Goal: Task Accomplishment & Management: Manage account settings

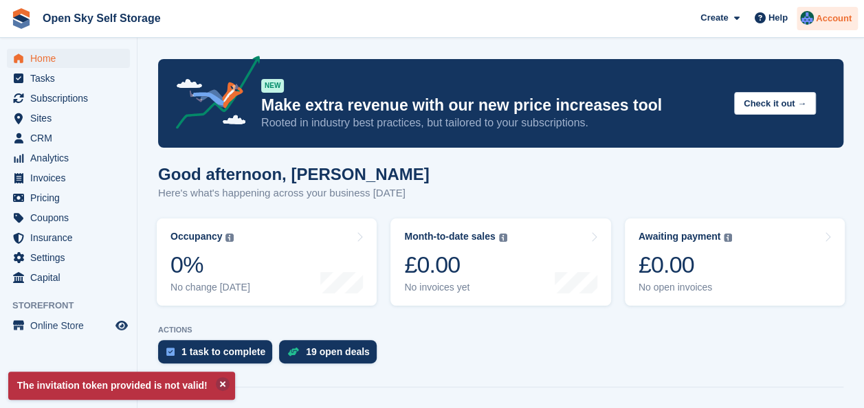
click at [811, 15] on img at bounding box center [807, 18] width 14 height 14
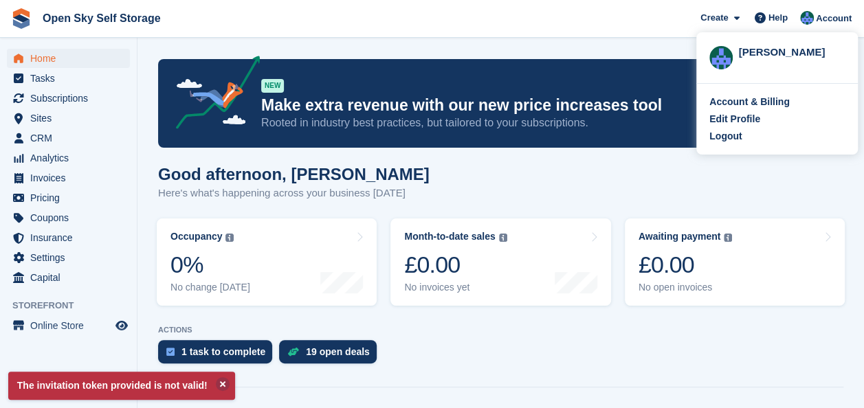
click at [629, 19] on span "Open Sky Self Storage Create Subscription Invoice Contact Deal Discount Page He…" at bounding box center [432, 18] width 864 height 37
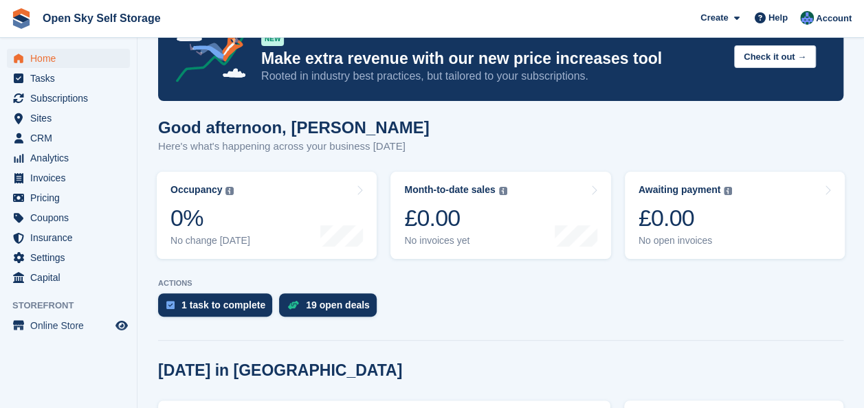
scroll to position [138, 0]
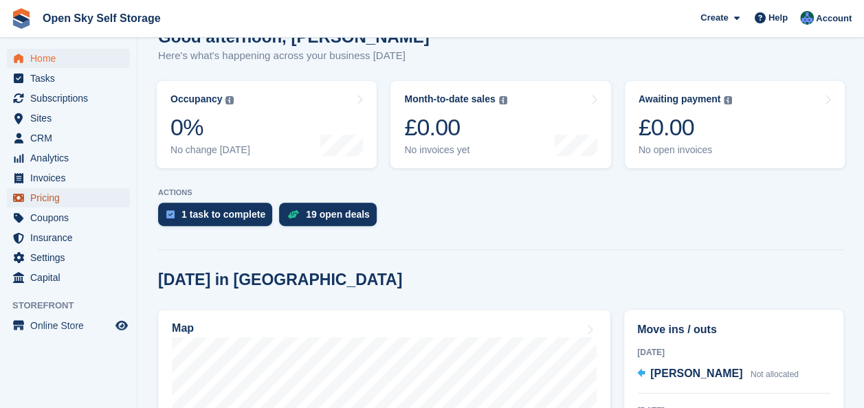
click at [30, 195] on span "Pricing" at bounding box center [71, 197] width 83 height 19
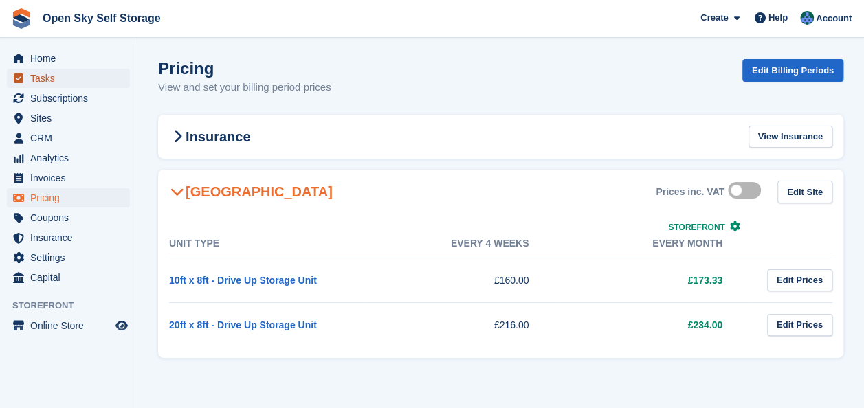
click at [100, 85] on span "Tasks" at bounding box center [71, 78] width 83 height 19
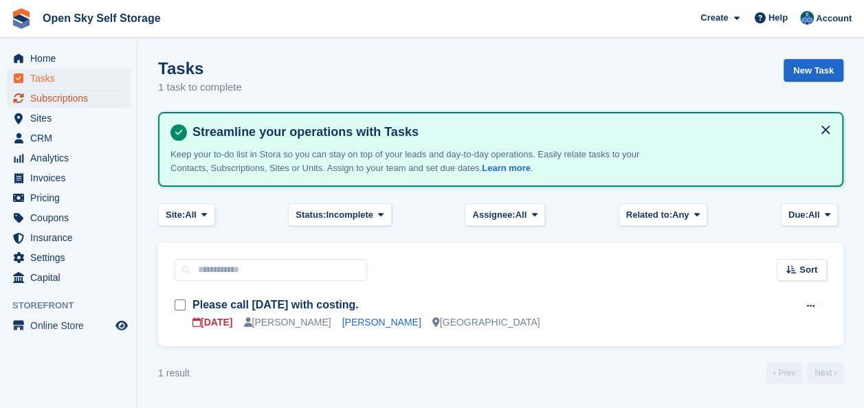
click at [102, 106] on span "Subscriptions" at bounding box center [71, 98] width 83 height 19
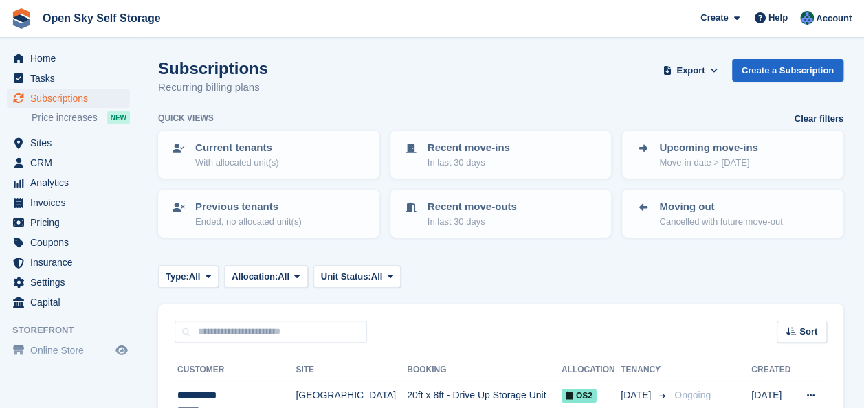
click at [80, 153] on ul "Sites Sites" at bounding box center [68, 143] width 137 height 20
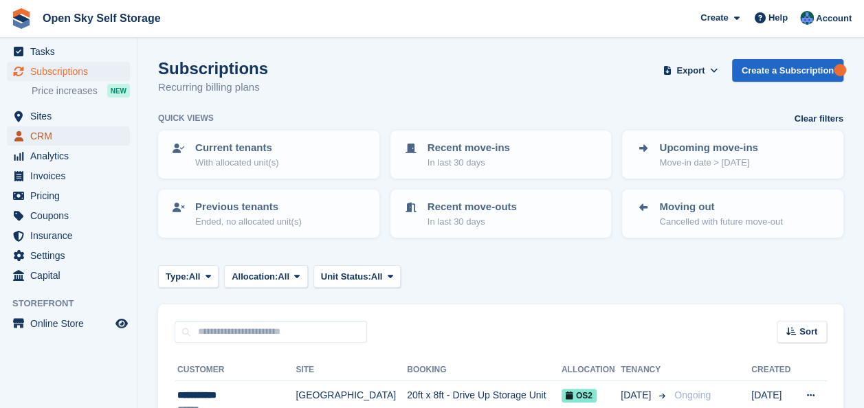
click at [62, 136] on span "CRM" at bounding box center [71, 136] width 83 height 19
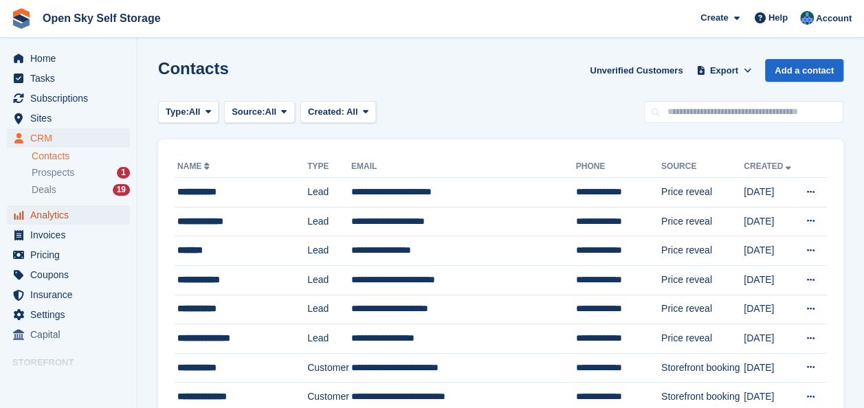
click at [78, 219] on span "Analytics" at bounding box center [71, 215] width 83 height 19
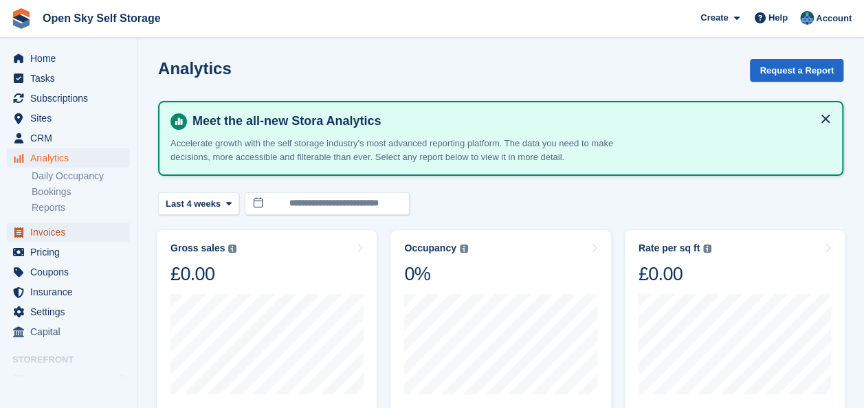
click at [78, 230] on span "Invoices" at bounding box center [71, 232] width 83 height 19
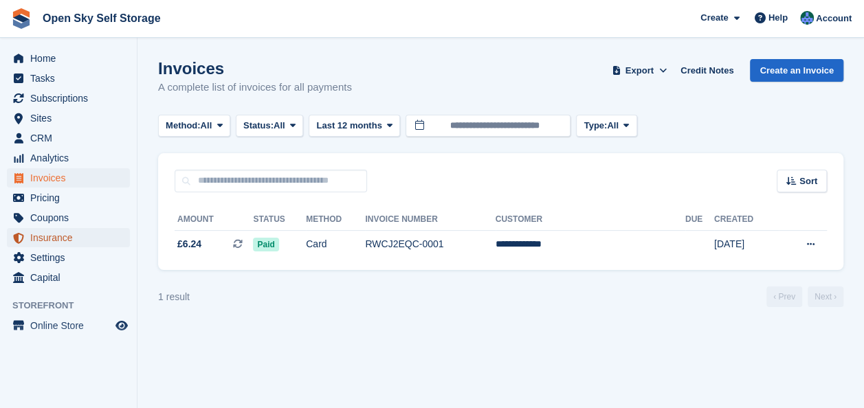
click at [81, 239] on span "Insurance" at bounding box center [71, 237] width 83 height 19
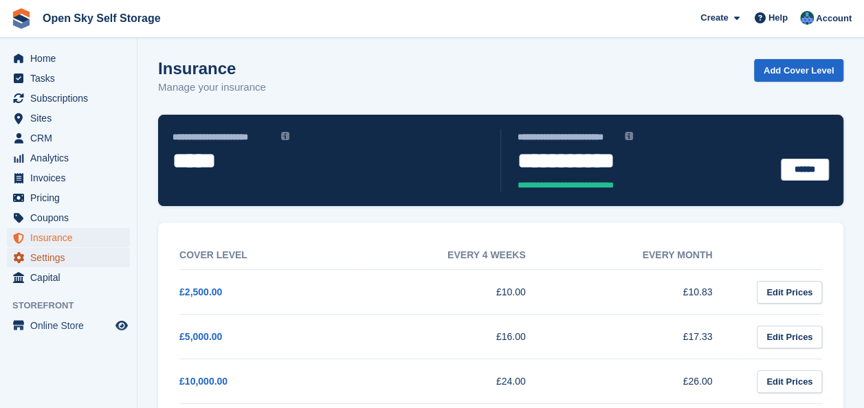
click at [79, 259] on span "Settings" at bounding box center [71, 257] width 83 height 19
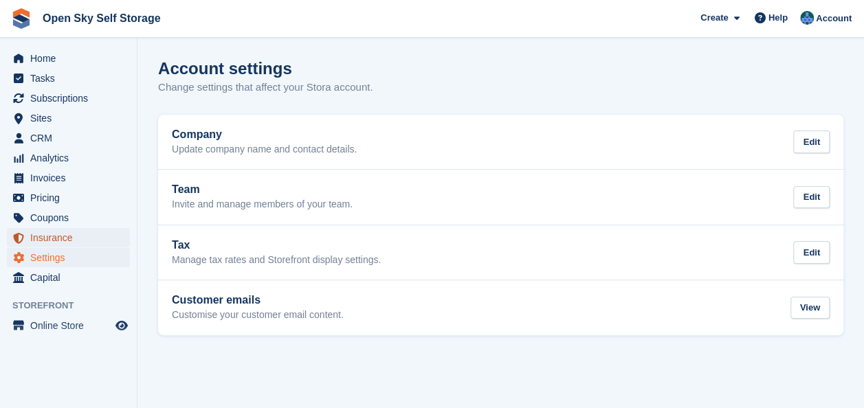
click at [84, 239] on span "Insurance" at bounding box center [71, 237] width 83 height 19
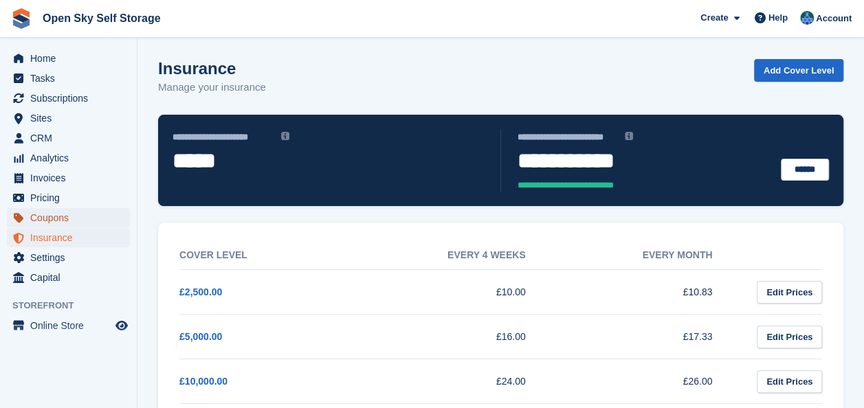
click at [84, 220] on span "Coupons" at bounding box center [71, 217] width 83 height 19
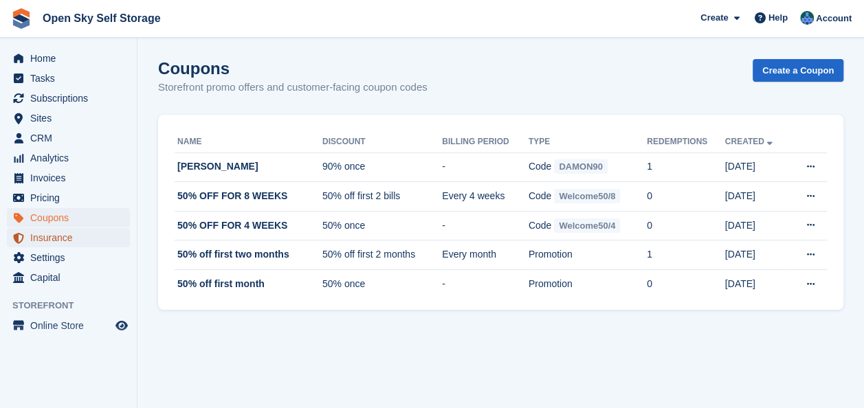
click at [76, 242] on span "Insurance" at bounding box center [71, 237] width 83 height 19
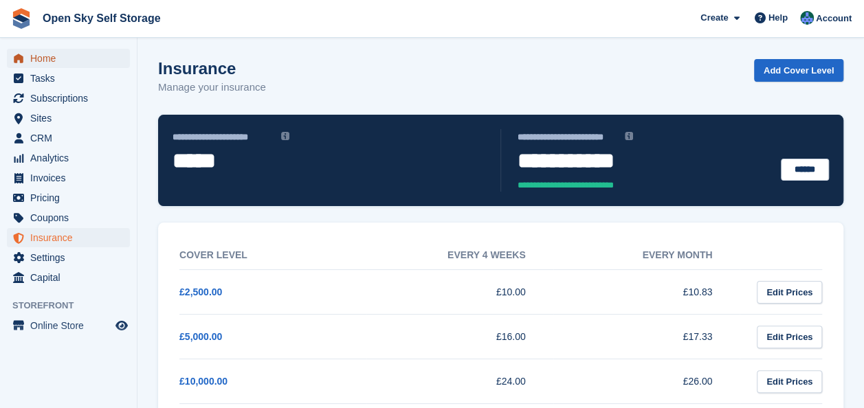
click at [85, 59] on span "Home" at bounding box center [71, 58] width 83 height 19
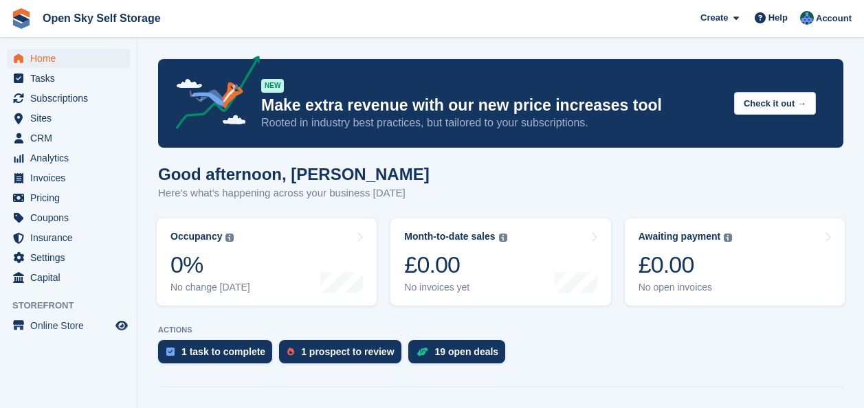
scroll to position [138, 0]
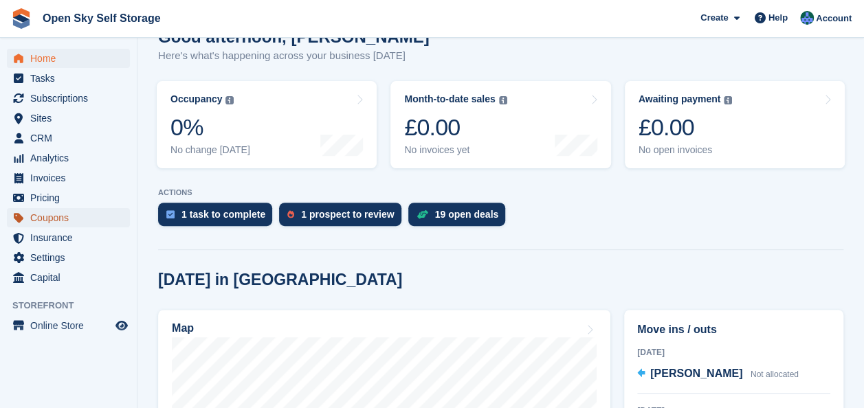
click at [78, 215] on span "Coupons" at bounding box center [71, 217] width 83 height 19
click at [75, 216] on span "Coupons" at bounding box center [71, 217] width 83 height 19
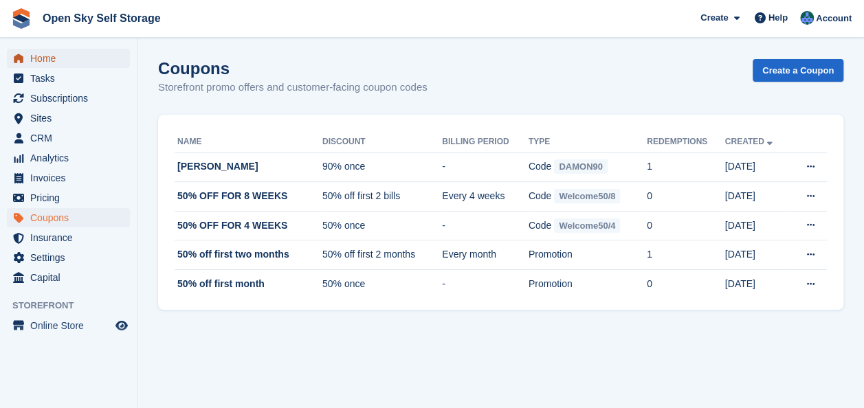
click at [62, 67] on span "Home" at bounding box center [71, 58] width 83 height 19
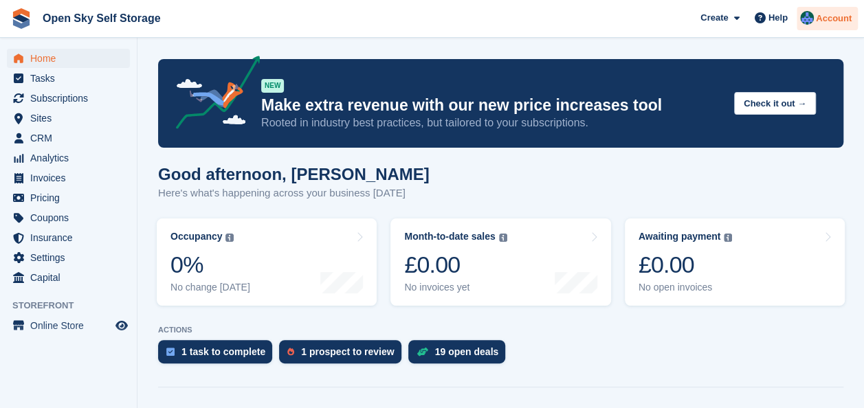
click at [818, 19] on span "Account" at bounding box center [834, 19] width 36 height 14
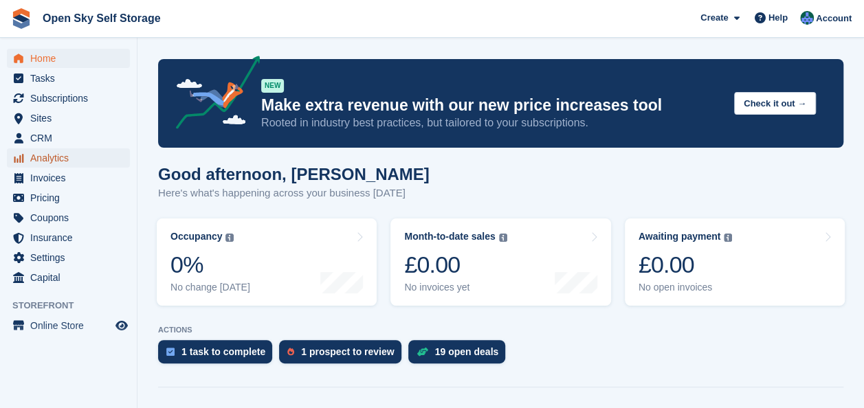
click at [52, 156] on span "Analytics" at bounding box center [71, 158] width 83 height 19
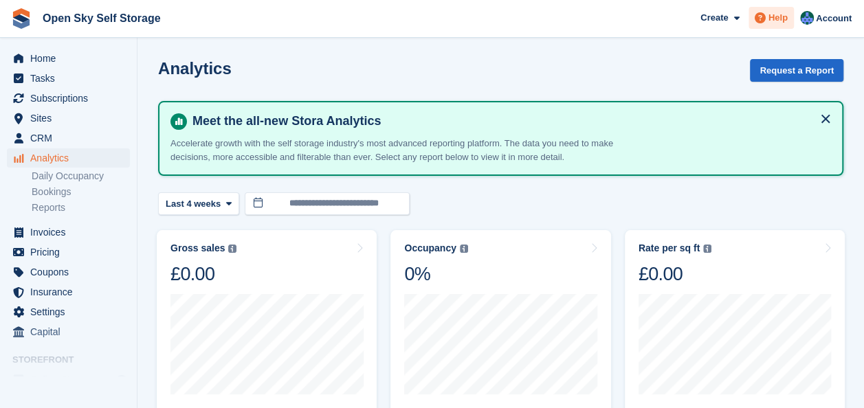
click at [766, 18] on icon at bounding box center [760, 17] width 11 height 11
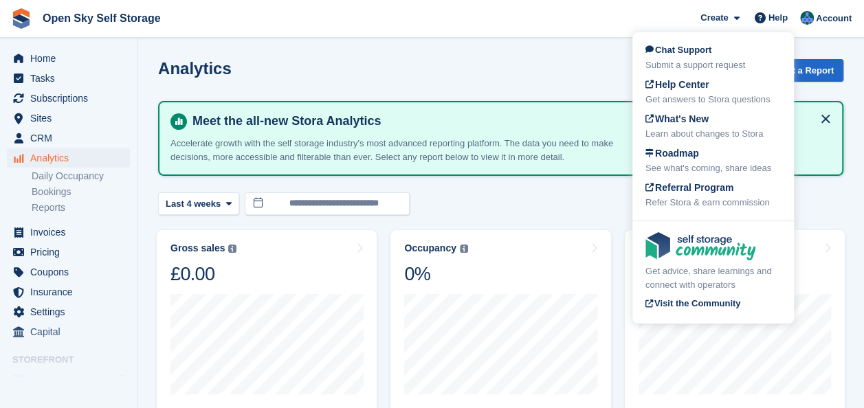
click at [437, 59] on div "Analytics Request a Report" at bounding box center [501, 78] width 686 height 39
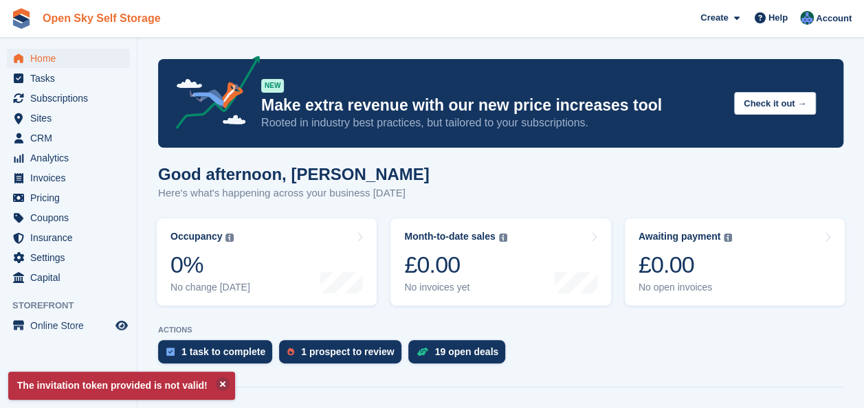
click at [74, 18] on link "Open Sky Self Storage" at bounding box center [101, 18] width 129 height 23
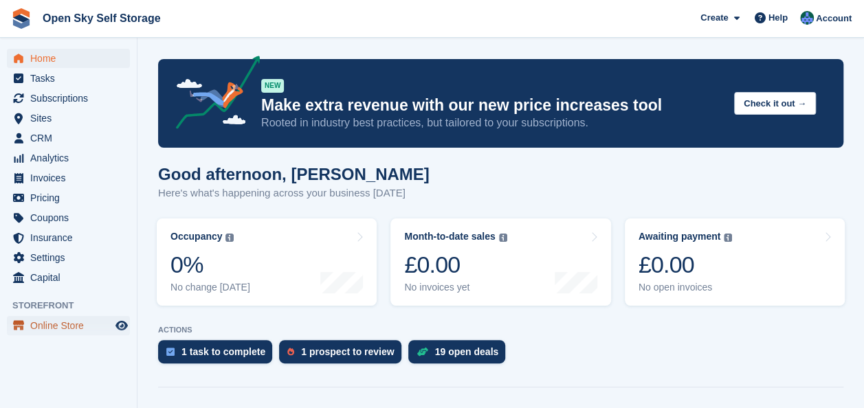
click at [80, 324] on span "Online Store" at bounding box center [71, 325] width 83 height 19
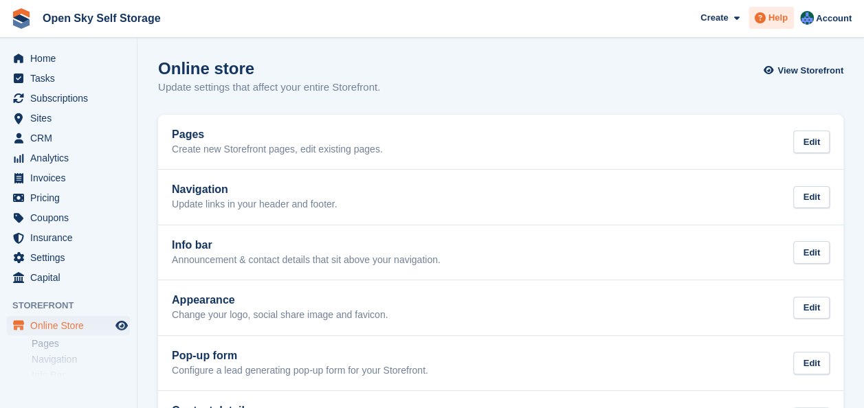
click at [774, 17] on span "Help" at bounding box center [778, 18] width 19 height 14
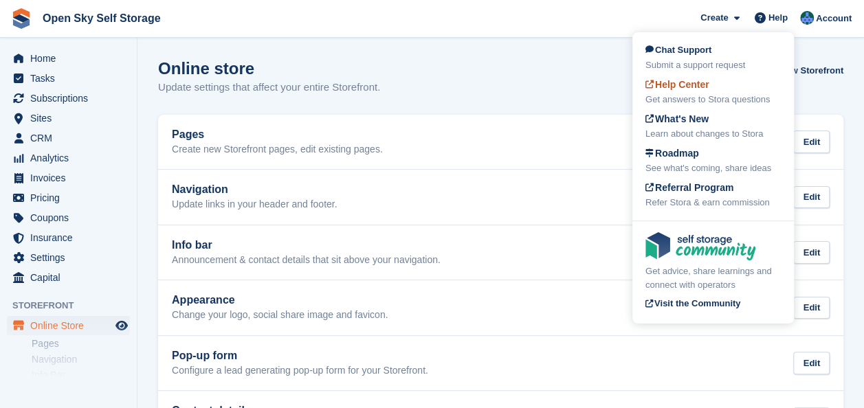
click at [660, 84] on span "Help Center" at bounding box center [678, 84] width 64 height 11
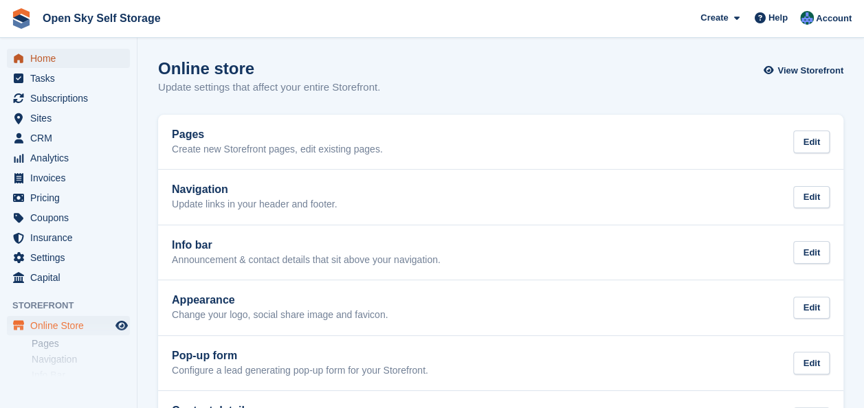
click at [61, 58] on span "Home" at bounding box center [71, 58] width 83 height 19
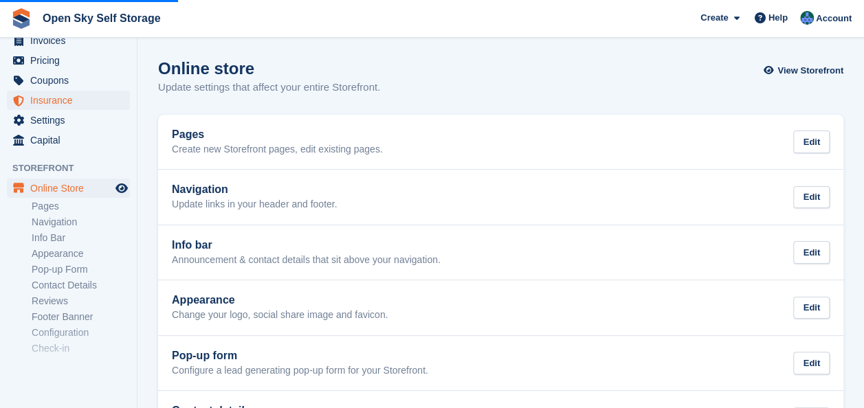
scroll to position [167, 0]
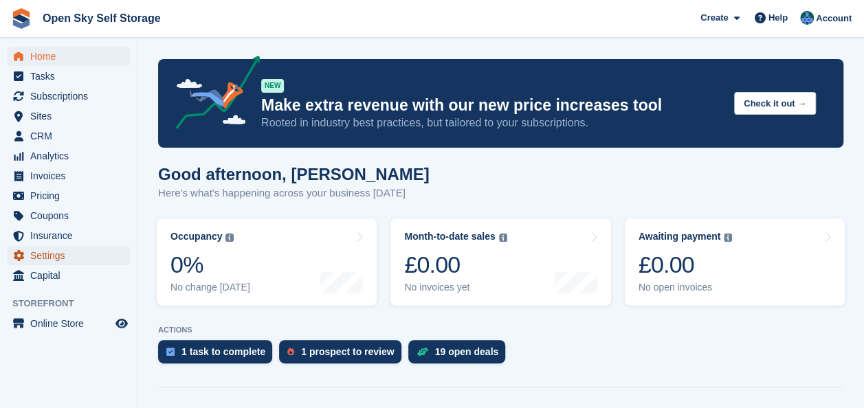
click at [58, 258] on span "Settings" at bounding box center [71, 255] width 83 height 19
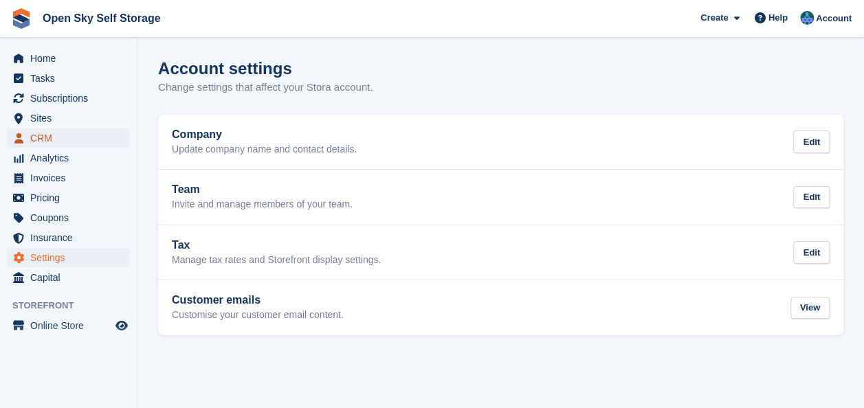
click at [72, 140] on span "CRM" at bounding box center [71, 138] width 83 height 19
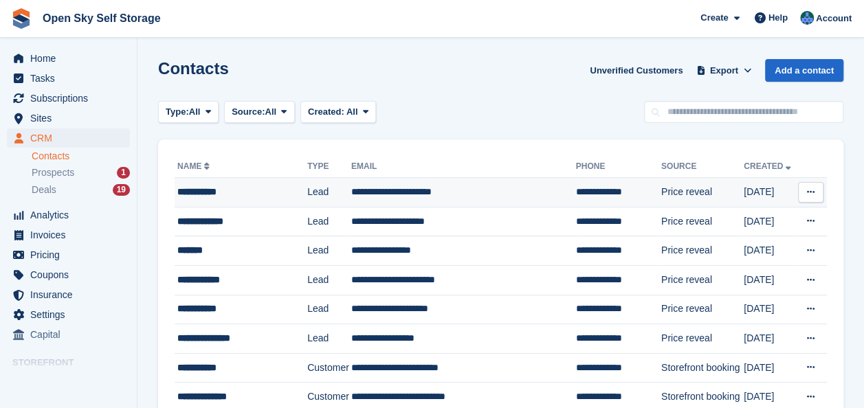
click at [408, 191] on td "**********" at bounding box center [463, 193] width 225 height 30
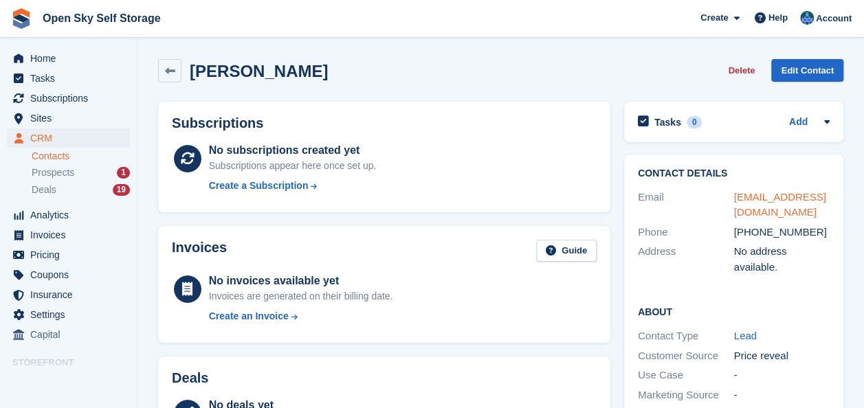
click at [752, 194] on link "[EMAIL_ADDRESS][DOMAIN_NAME]" at bounding box center [780, 205] width 92 height 28
click at [34, 62] on span "Home" at bounding box center [71, 58] width 83 height 19
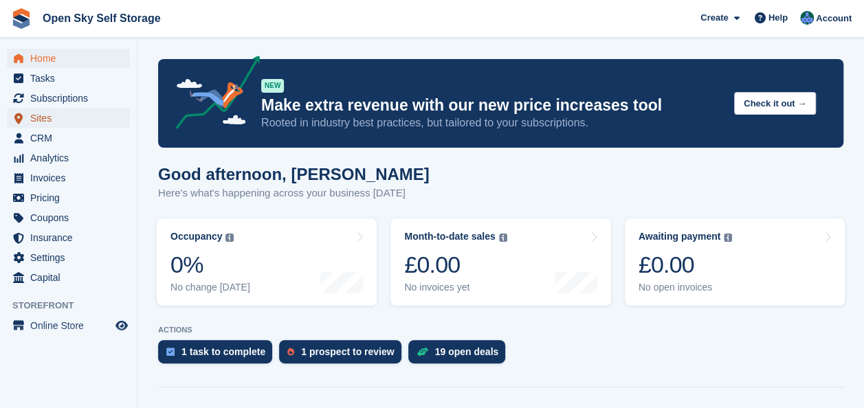
click at [59, 113] on span "Sites" at bounding box center [71, 118] width 83 height 19
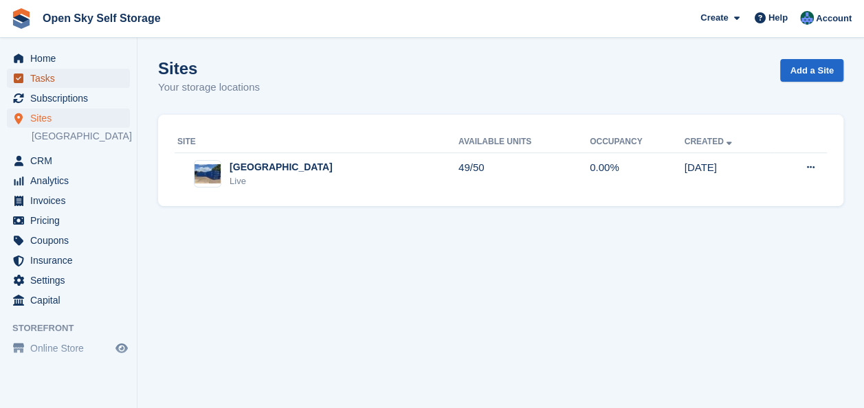
click at [29, 80] on link "Tasks" at bounding box center [68, 78] width 123 height 19
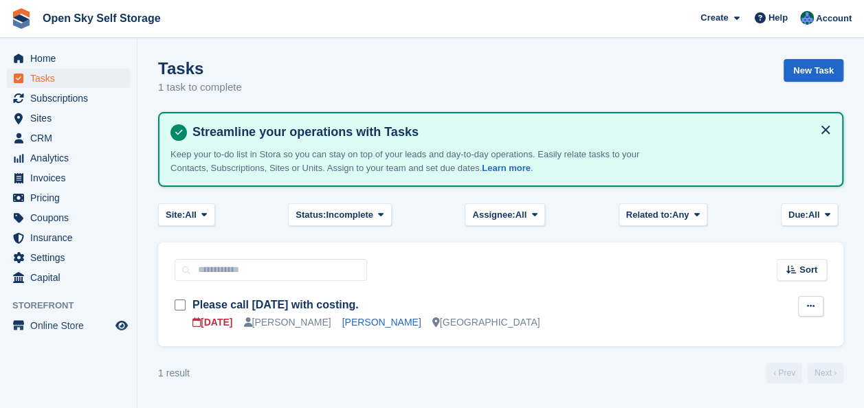
click at [811, 307] on icon at bounding box center [811, 306] width 8 height 9
click at [620, 309] on h3 "Please call [DATE] with costing." at bounding box center [486, 305] width 587 height 15
click at [55, 59] on span "Home" at bounding box center [71, 58] width 83 height 19
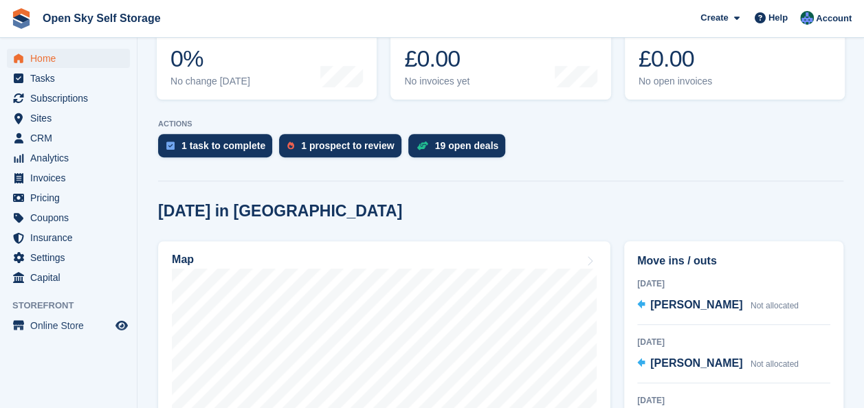
scroll to position [275, 0]
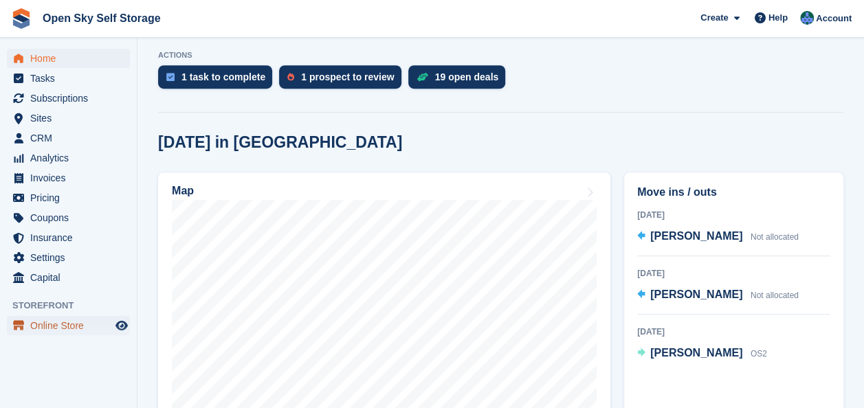
click at [42, 326] on span "Online Store" at bounding box center [71, 325] width 83 height 19
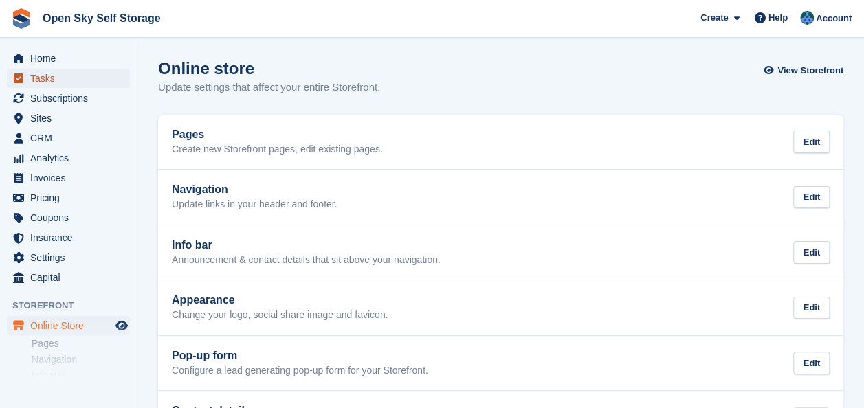
click at [73, 73] on span "Tasks" at bounding box center [71, 78] width 83 height 19
click at [80, 78] on span "Tasks" at bounding box center [71, 78] width 83 height 19
click at [78, 136] on span "CRM" at bounding box center [71, 138] width 83 height 19
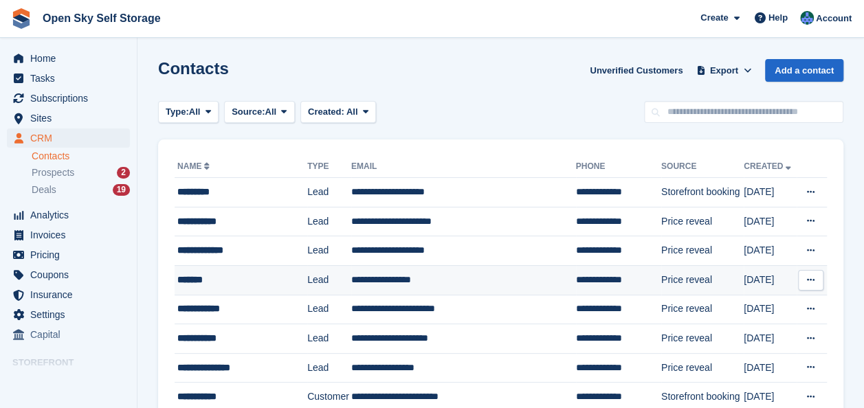
click at [254, 273] on div "*******" at bounding box center [239, 280] width 124 height 14
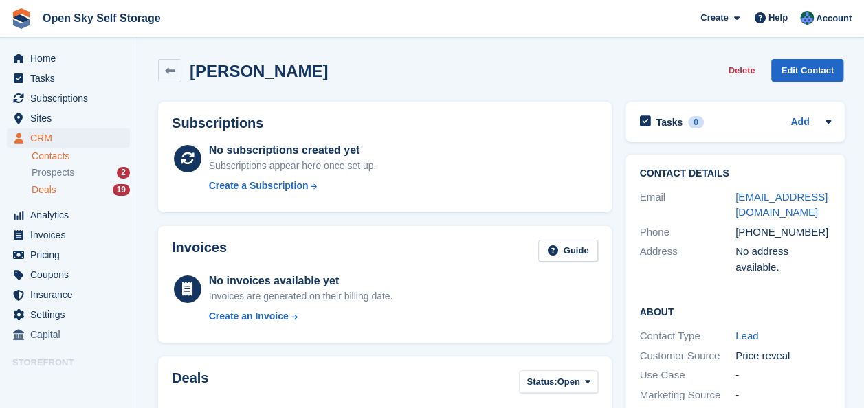
click at [87, 188] on div "Deals 19" at bounding box center [81, 190] width 98 height 13
click at [76, 195] on div "Deals 19" at bounding box center [81, 190] width 98 height 13
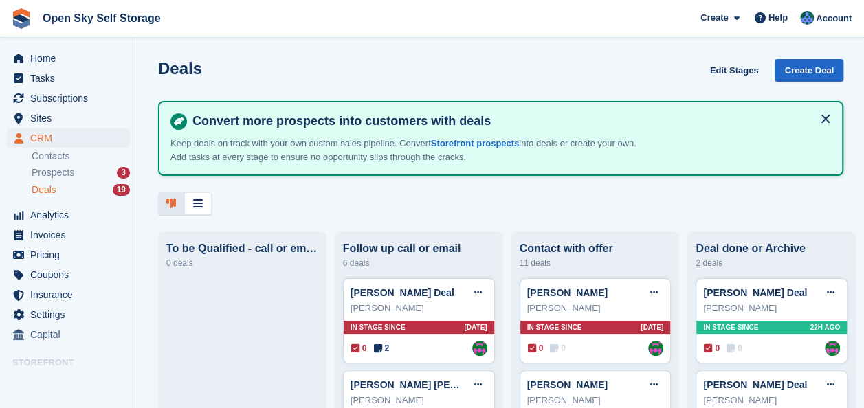
scroll to position [69, 0]
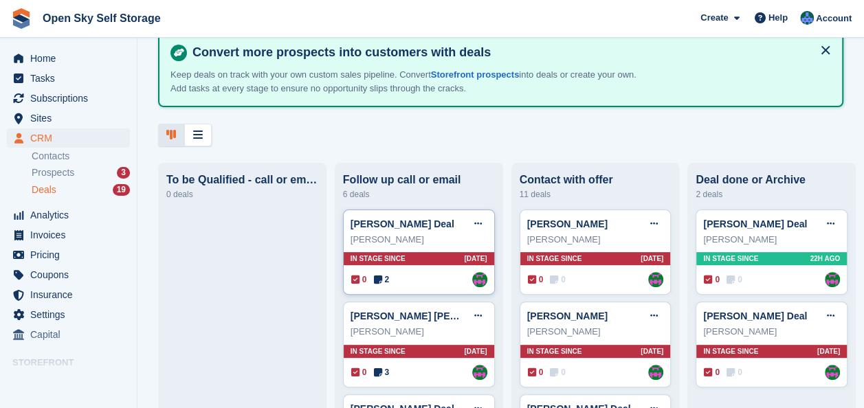
click at [375, 283] on icon at bounding box center [377, 280] width 8 height 10
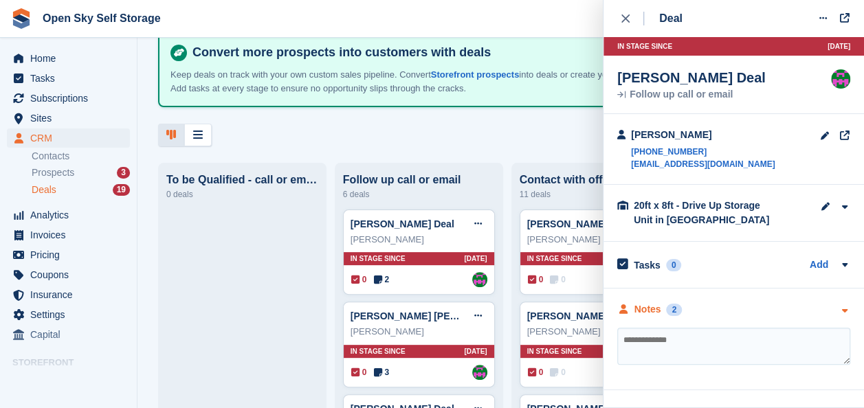
click at [846, 308] on icon "button" at bounding box center [845, 311] width 12 height 9
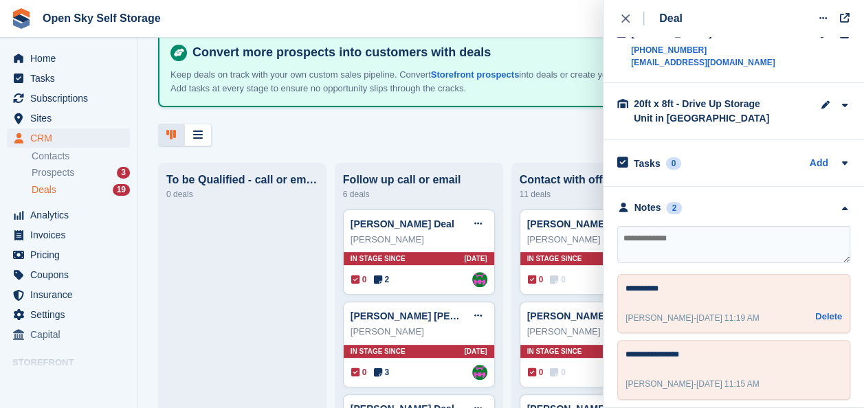
scroll to position [107, 0]
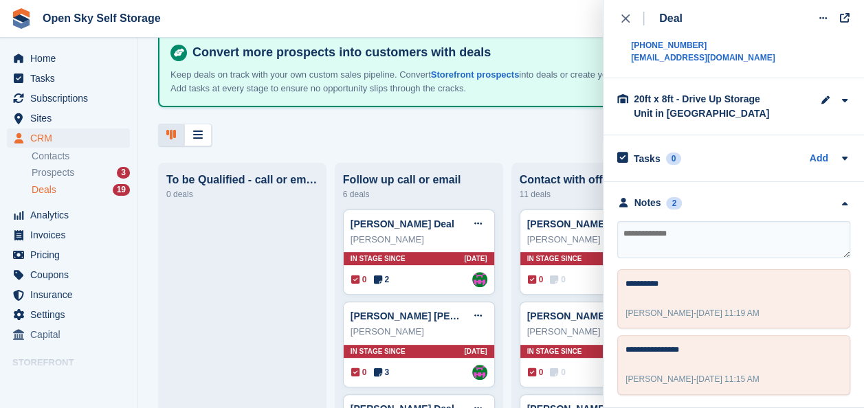
click at [840, 201] on div "**********" at bounding box center [734, 296] width 261 height 228
click at [839, 201] on icon "button" at bounding box center [845, 204] width 12 height 9
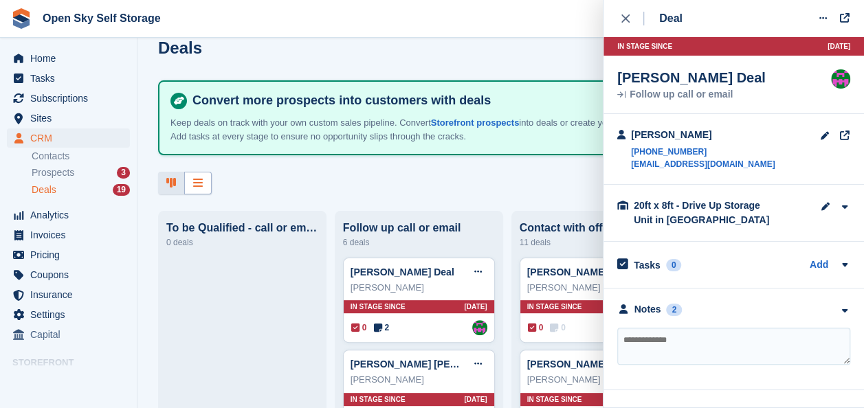
scroll to position [0, 0]
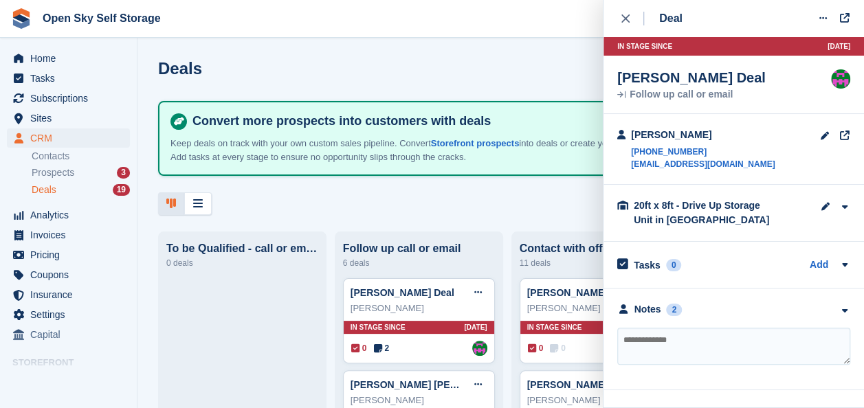
click at [623, 18] on icon "close" at bounding box center [626, 18] width 8 height 8
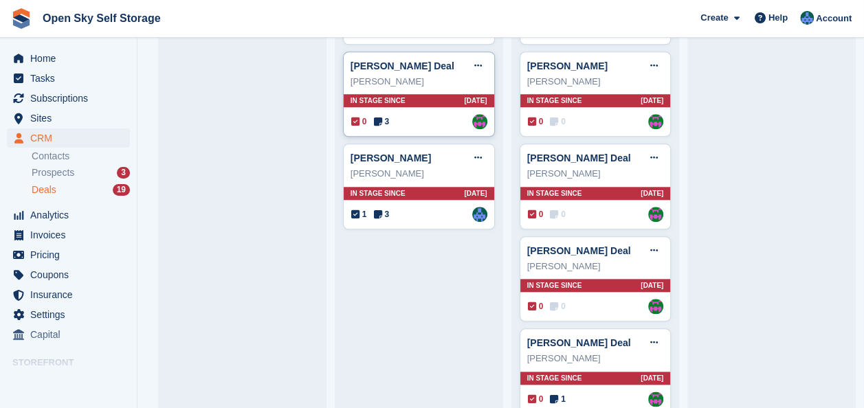
scroll to position [619, 0]
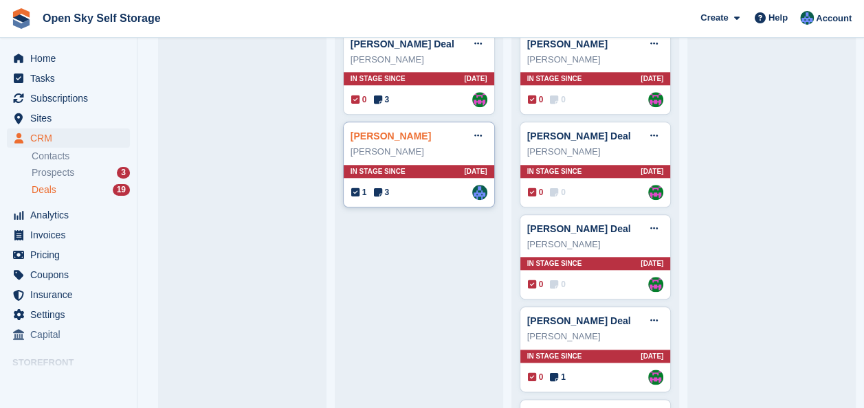
click at [404, 139] on link "gareth gilmore Deal" at bounding box center [391, 136] width 80 height 11
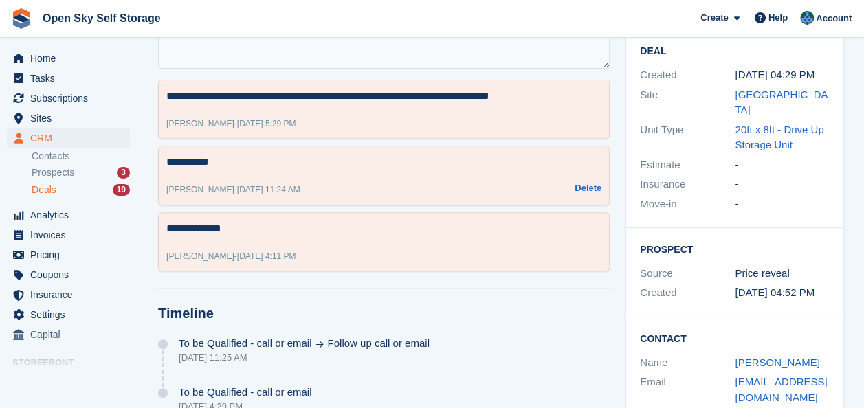
scroll to position [275, 0]
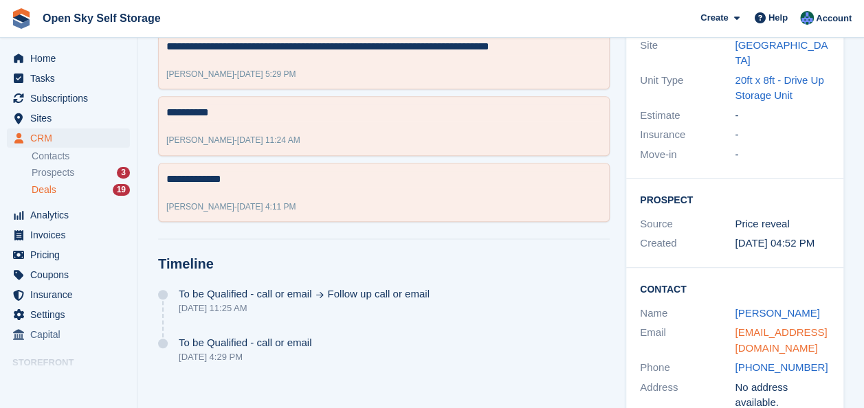
click at [754, 327] on link "gazgil82@hotmail.com" at bounding box center [781, 341] width 92 height 28
click at [72, 190] on div "Deals 19" at bounding box center [81, 190] width 98 height 13
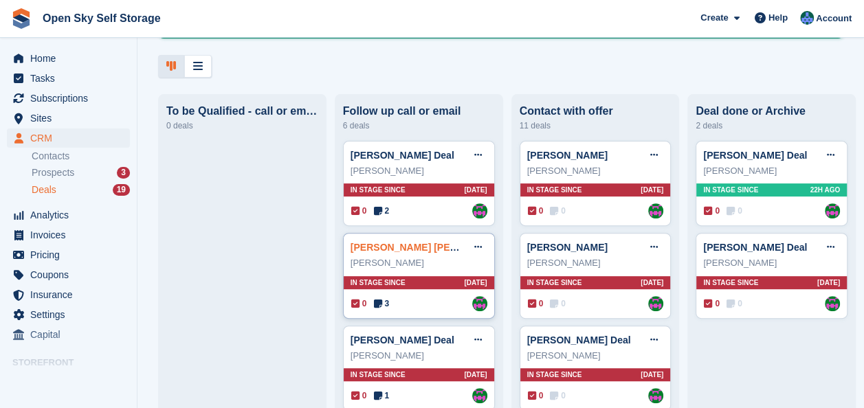
scroll to position [206, 0]
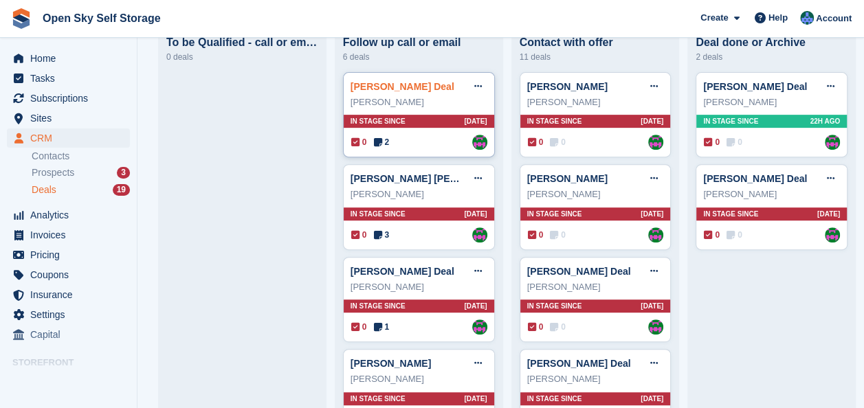
click at [396, 88] on link "Gina Barlow Deal" at bounding box center [403, 86] width 104 height 11
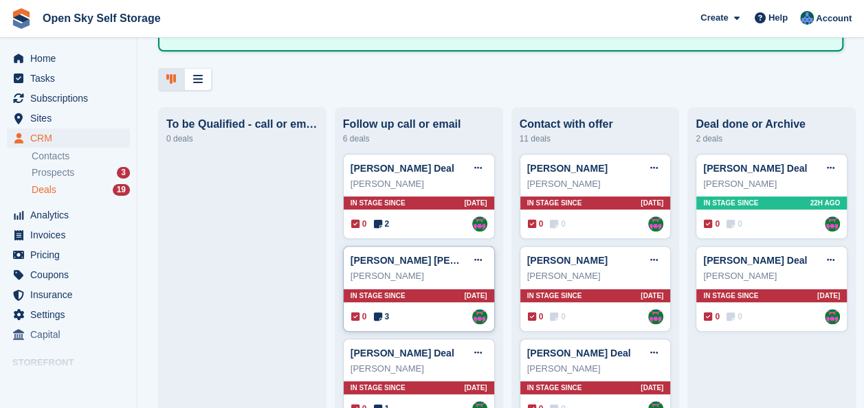
scroll to position [138, 0]
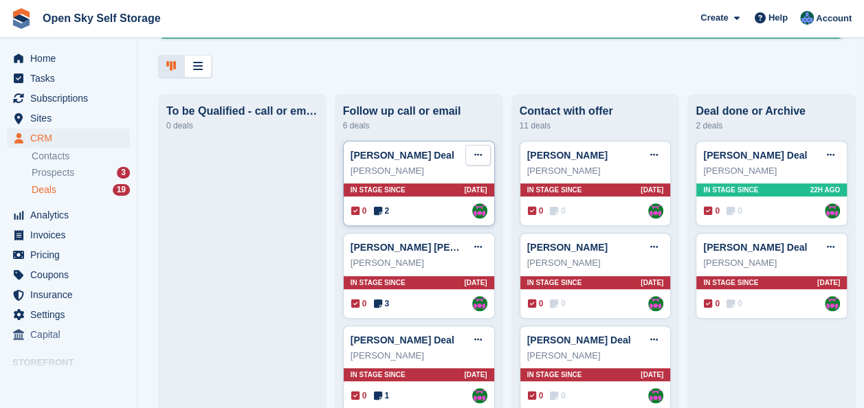
click at [474, 159] on icon at bounding box center [478, 155] width 8 height 9
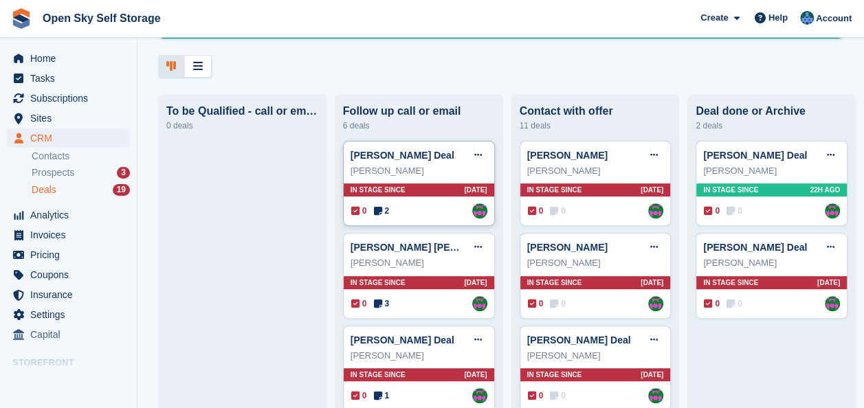
click at [391, 191] on span "In stage since" at bounding box center [378, 190] width 55 height 10
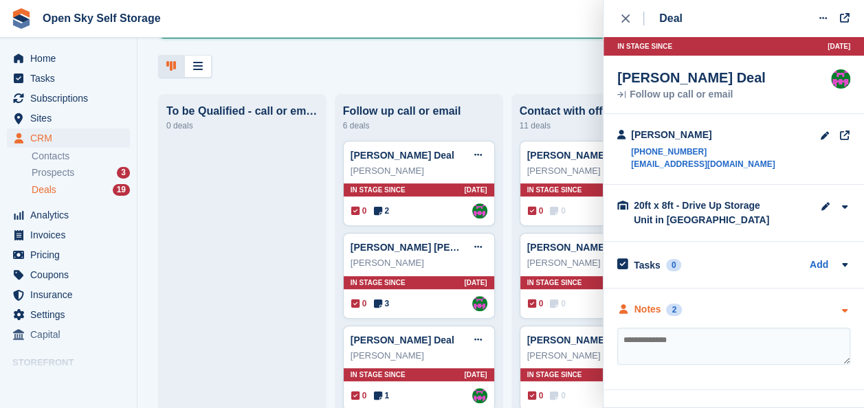
click at [699, 303] on div "Notes 2" at bounding box center [733, 310] width 233 height 14
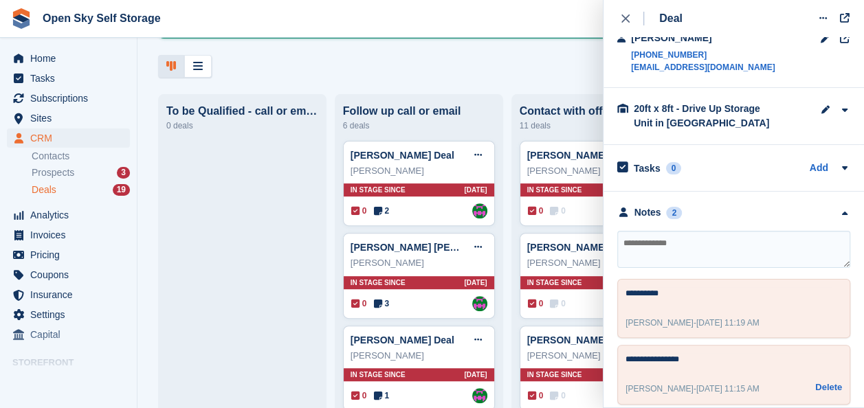
scroll to position [107, 0]
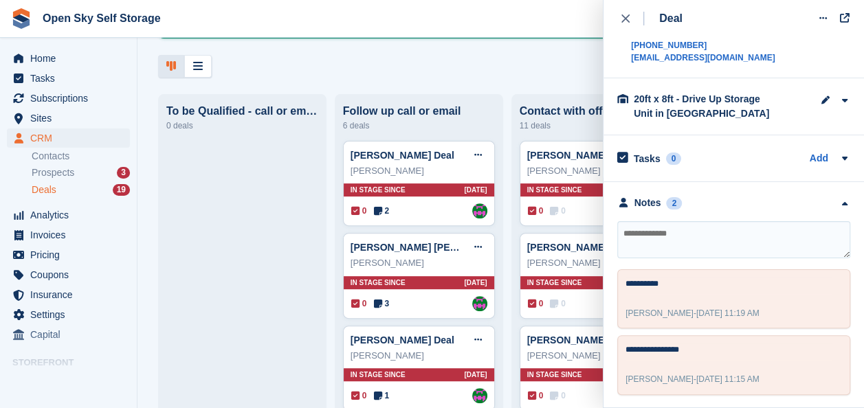
click at [629, 243] on textarea at bounding box center [733, 239] width 233 height 37
type textarea "*"
click at [798, 250] on textarea "**********" at bounding box center [733, 239] width 233 height 37
type textarea "**********"
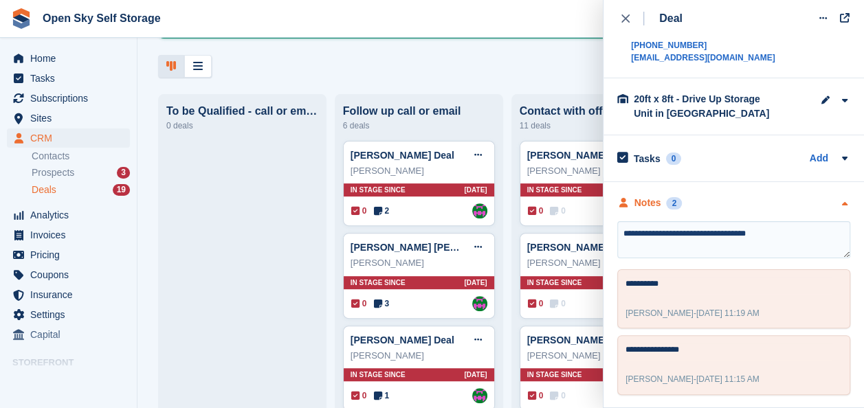
click at [754, 205] on div "Notes 2" at bounding box center [733, 203] width 233 height 14
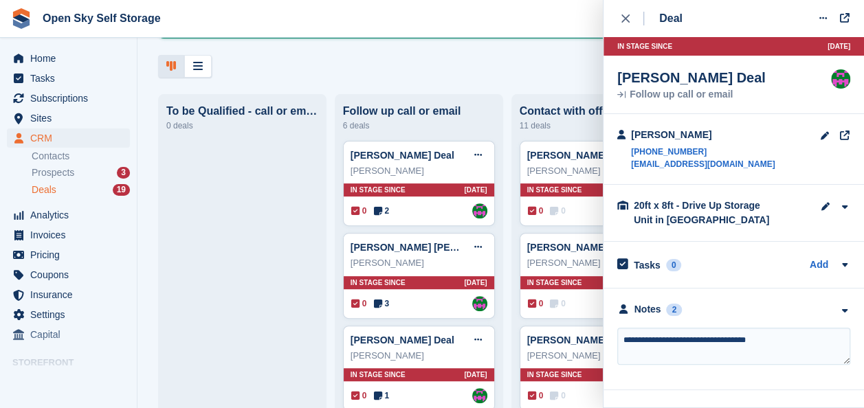
click at [811, 341] on textarea "**********" at bounding box center [733, 346] width 233 height 37
click at [626, 357] on textarea "**********" at bounding box center [733, 346] width 233 height 37
click at [622, 337] on textarea "**********" at bounding box center [733, 346] width 233 height 37
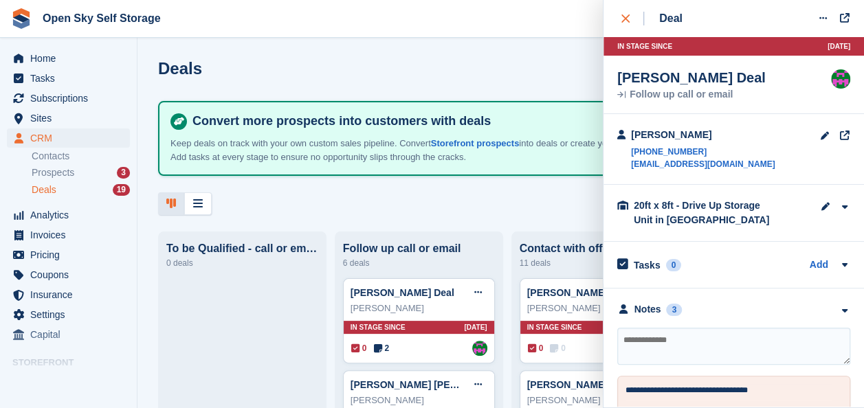
click at [623, 14] on icon "close" at bounding box center [626, 18] width 8 height 8
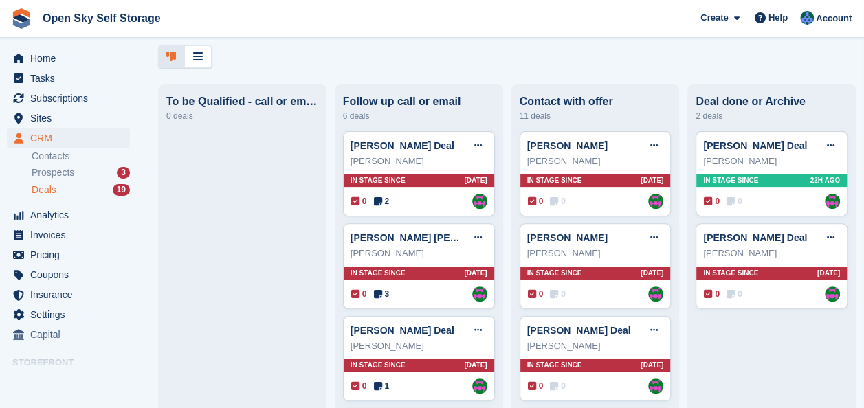
scroll to position [206, 0]
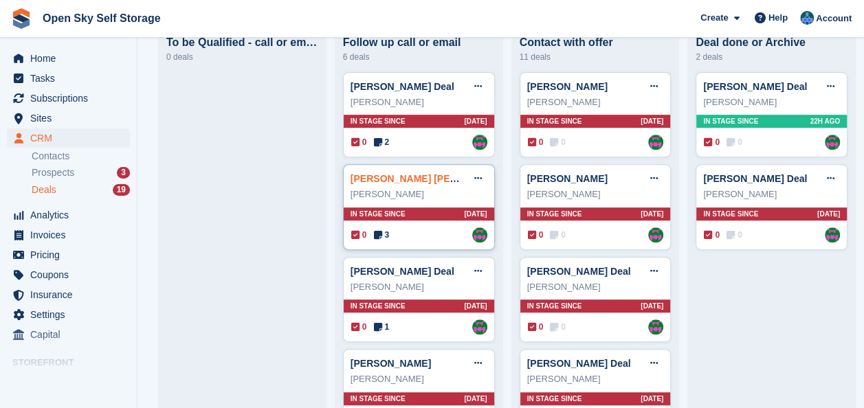
click at [411, 182] on link "Ashley James Deal" at bounding box center [433, 178] width 164 height 11
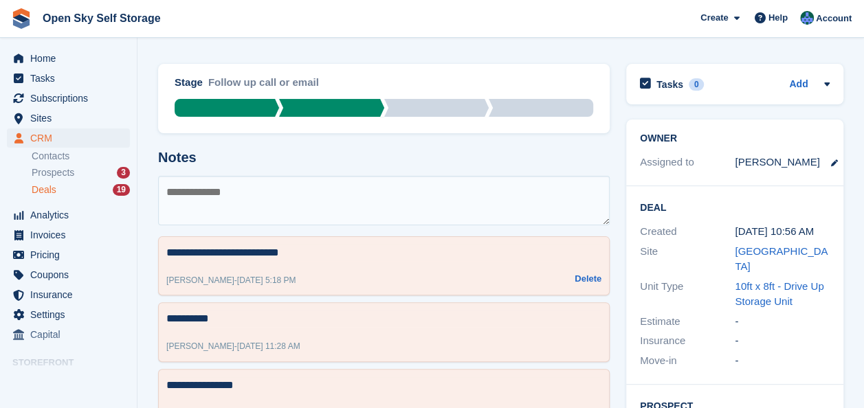
scroll to position [69, 0]
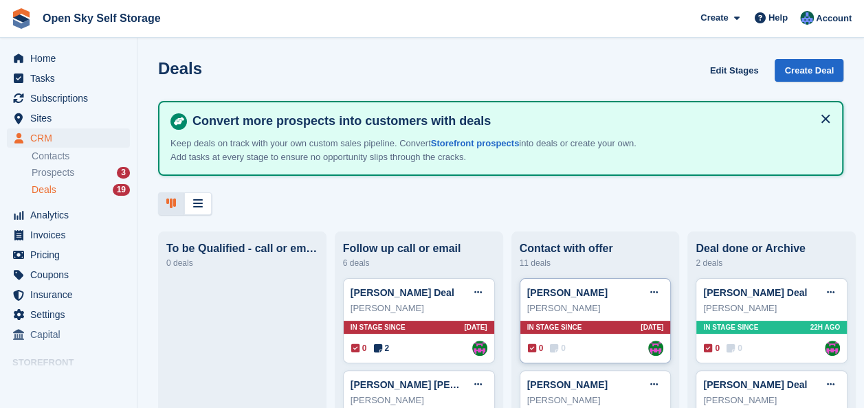
scroll to position [69, 0]
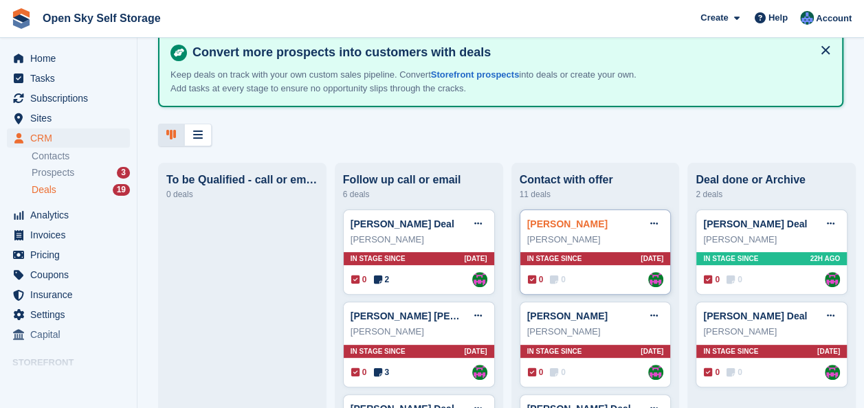
click at [561, 230] on link "Ian Todd Deal" at bounding box center [567, 224] width 80 height 11
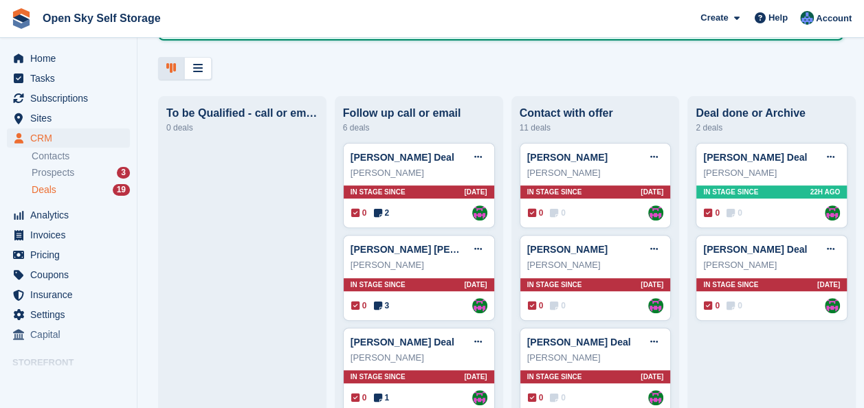
scroll to position [138, 0]
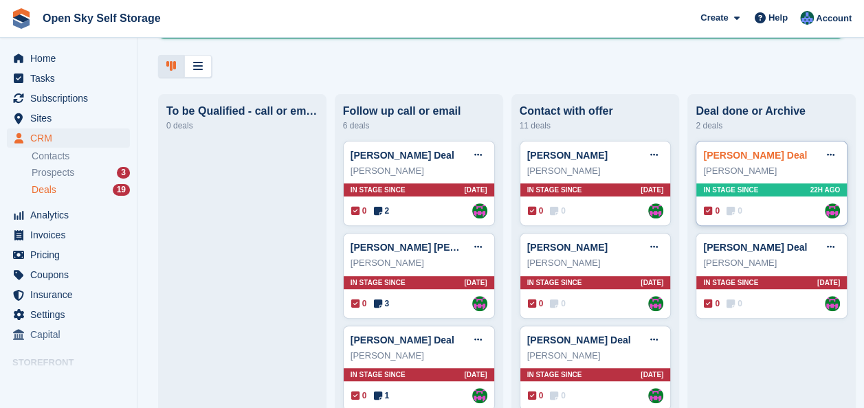
click at [734, 154] on link "Luke Johnson Deal" at bounding box center [755, 155] width 104 height 11
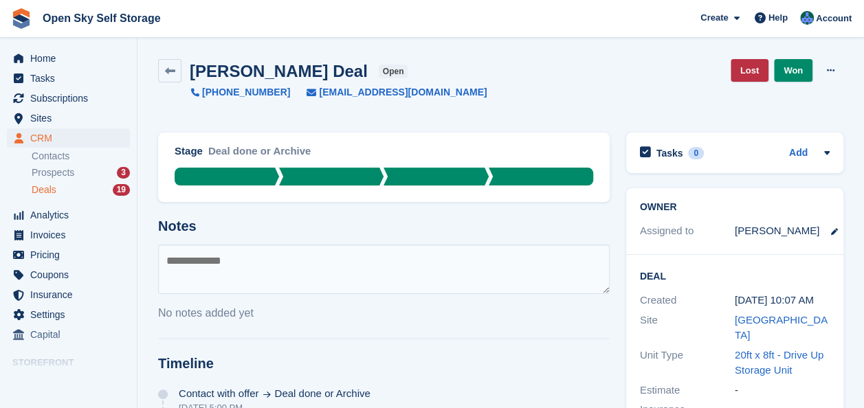
click at [265, 278] on textarea at bounding box center [384, 270] width 452 height 50
type textarea "*"
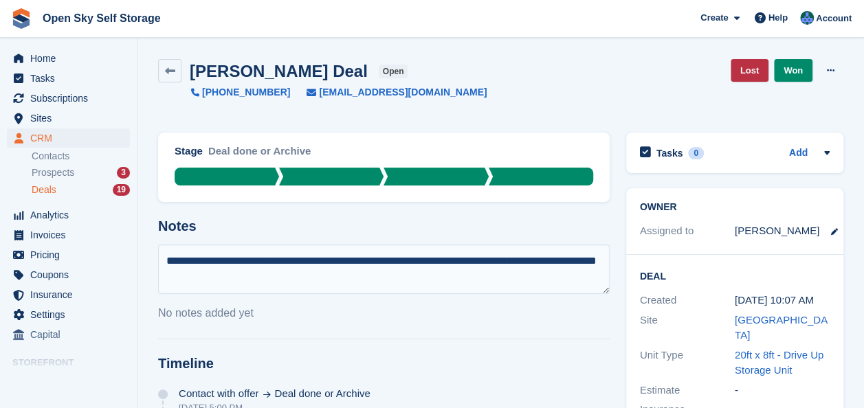
scroll to position [69, 0]
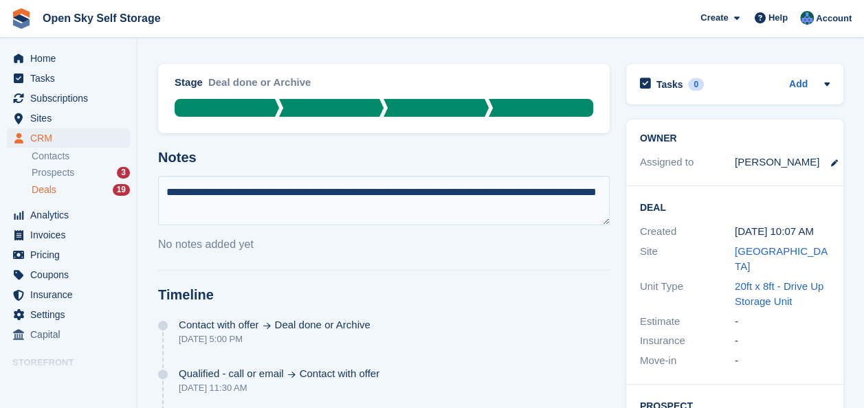
type textarea "**********"
click at [567, 248] on div "No notes added yet" at bounding box center [384, 245] width 452 height 17
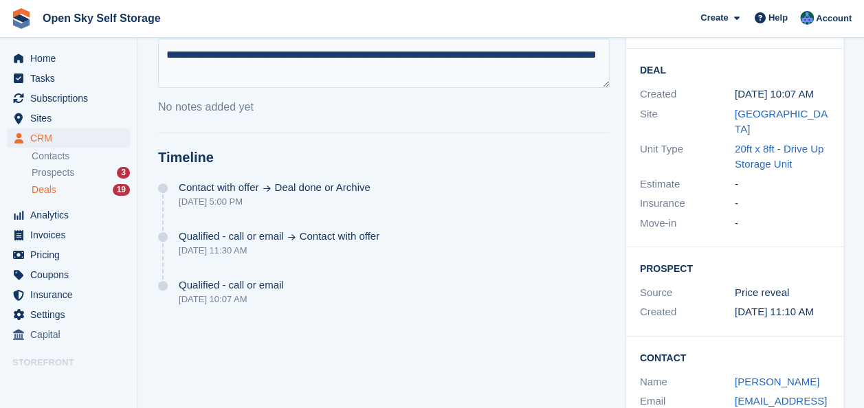
scroll to position [0, 0]
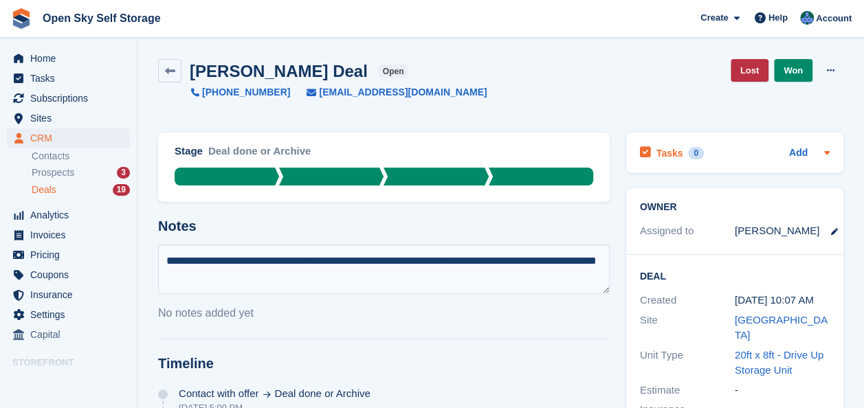
click at [828, 150] on icon at bounding box center [827, 152] width 11 height 11
click at [825, 155] on icon at bounding box center [827, 152] width 11 height 11
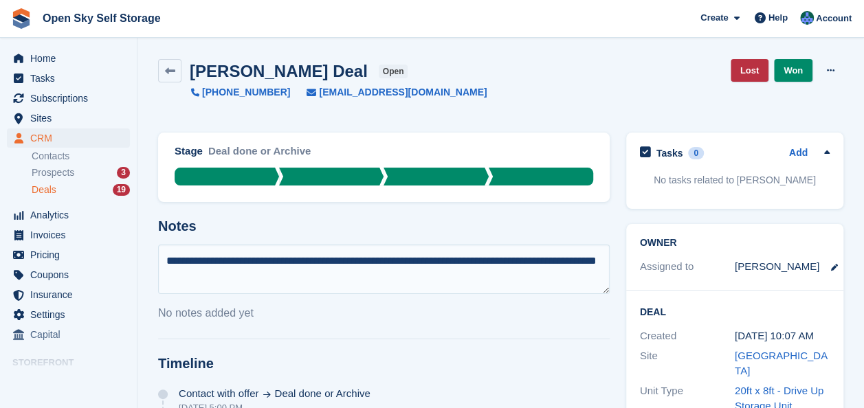
click at [543, 182] on div at bounding box center [541, 177] width 105 height 18
click at [168, 71] on icon at bounding box center [170, 71] width 10 height 10
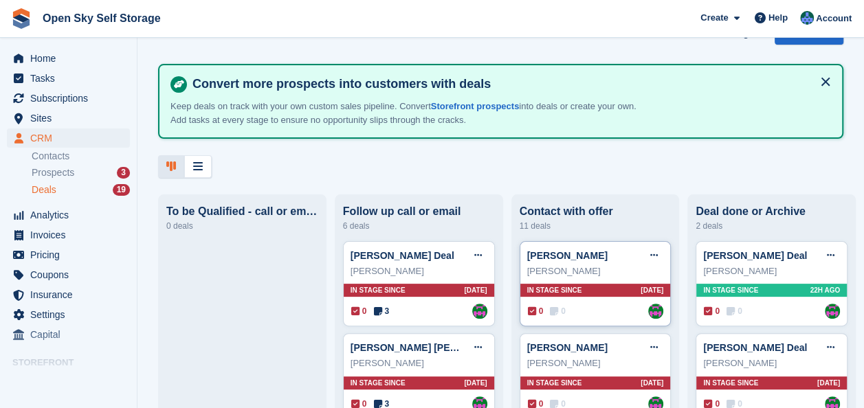
scroll to position [69, 0]
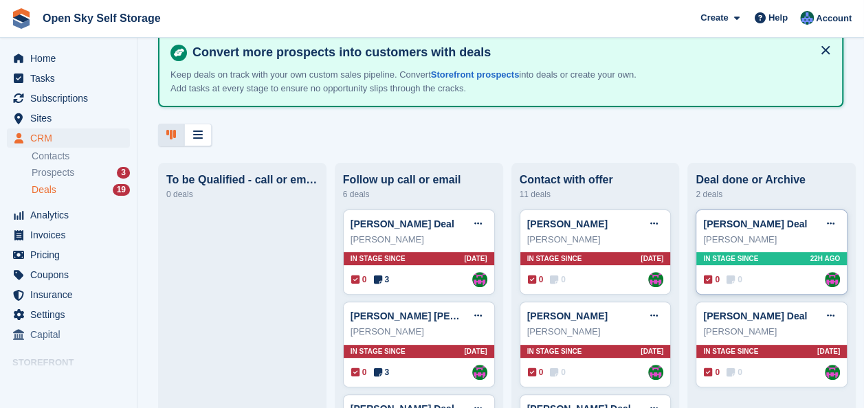
click at [728, 281] on span "0" at bounding box center [735, 280] width 16 height 12
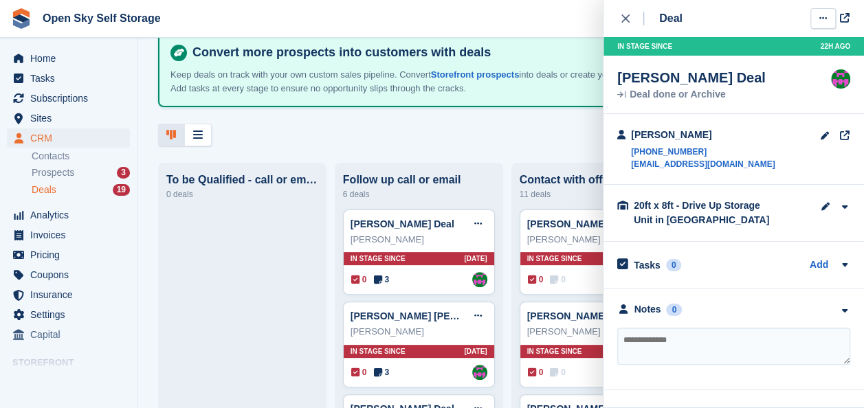
click at [816, 17] on button at bounding box center [823, 18] width 25 height 21
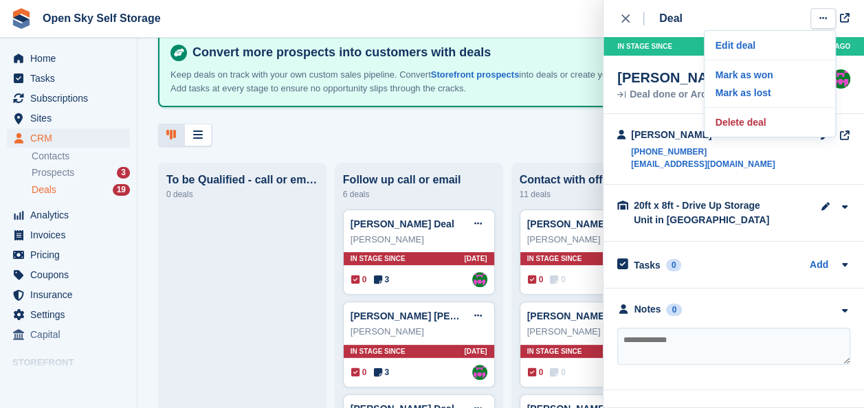
click at [675, 121] on div "Luke Johnson +447934603981 lukejohnson83@hotmail.co.uk" at bounding box center [734, 149] width 261 height 71
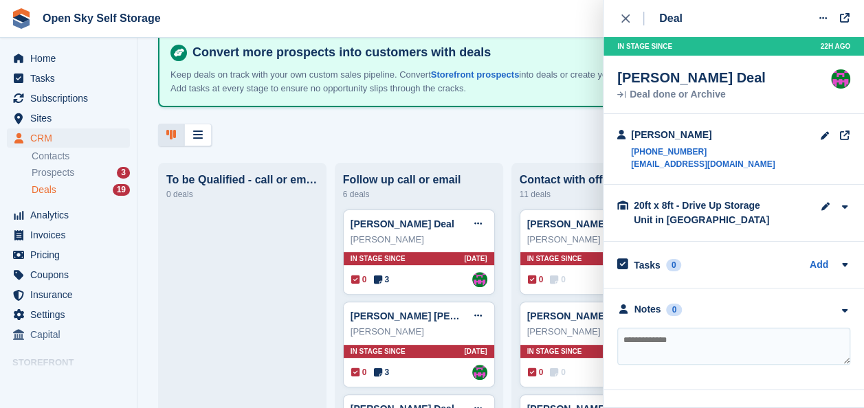
click at [634, 348] on textarea at bounding box center [733, 346] width 233 height 37
click at [798, 355] on textarea "**********" at bounding box center [733, 346] width 233 height 37
type textarea "**********"
click at [822, 16] on icon at bounding box center [824, 18] width 8 height 9
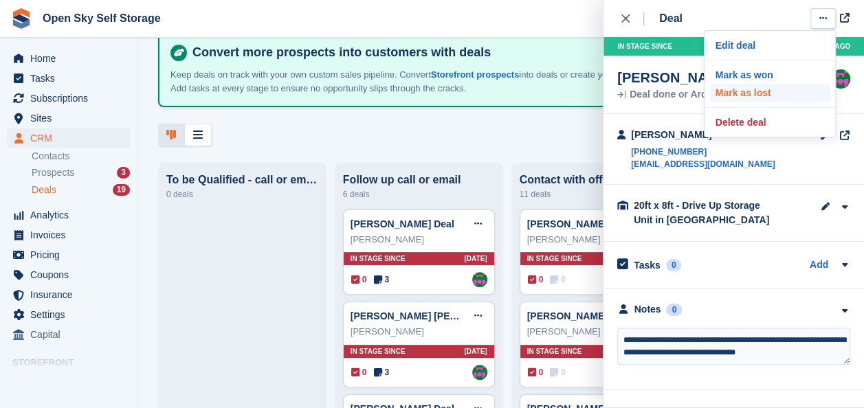
click at [747, 95] on p "Mark as lost" at bounding box center [770, 93] width 120 height 18
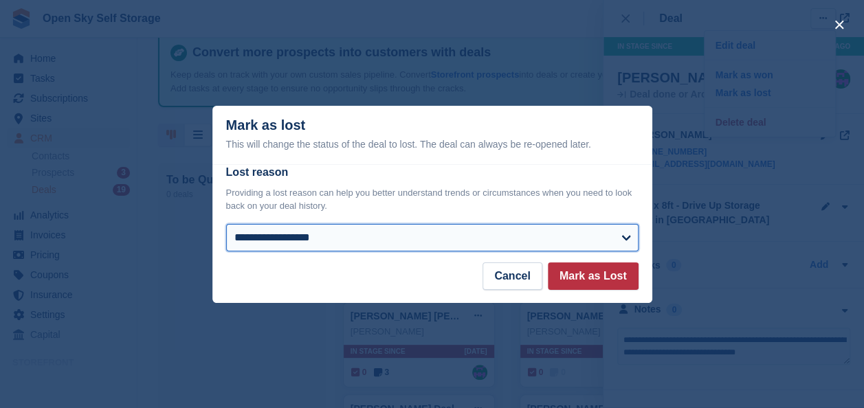
click at [298, 241] on select "**********" at bounding box center [432, 238] width 413 height 28
select select "**********"
click at [226, 225] on select "**********" at bounding box center [432, 238] width 413 height 28
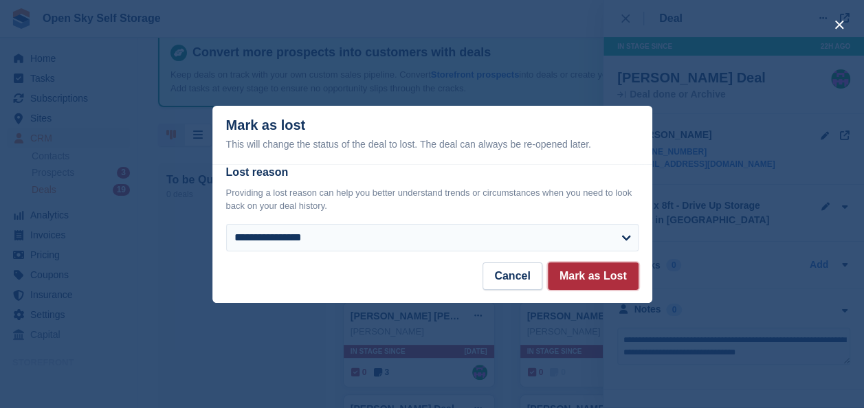
click at [578, 278] on button "Mark as Lost" at bounding box center [593, 277] width 91 height 28
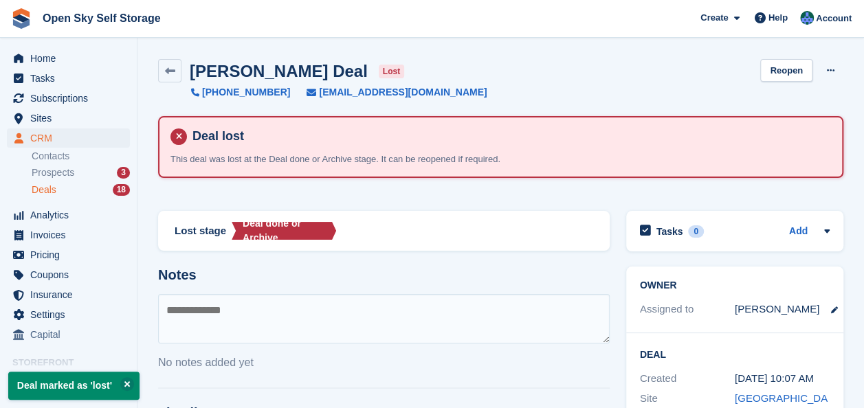
click at [197, 307] on textarea at bounding box center [384, 319] width 452 height 50
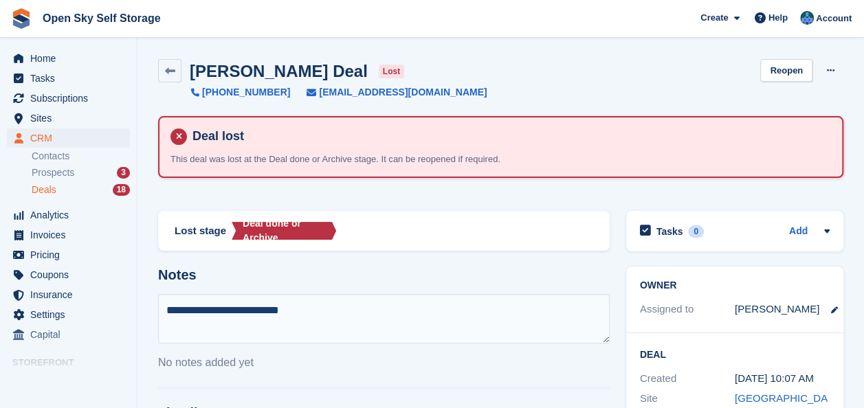
type textarea "**********"
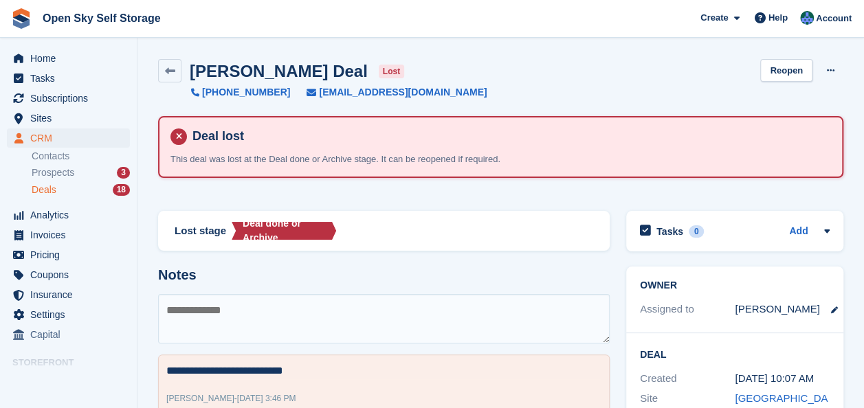
click at [61, 192] on div "Deals 18" at bounding box center [81, 190] width 98 height 13
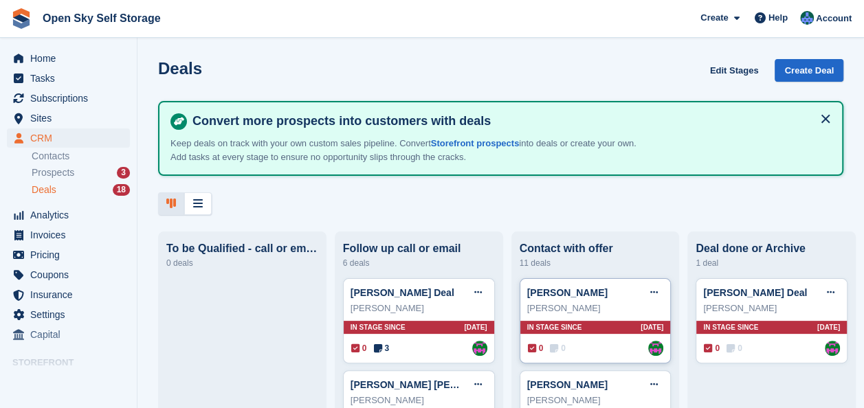
scroll to position [69, 0]
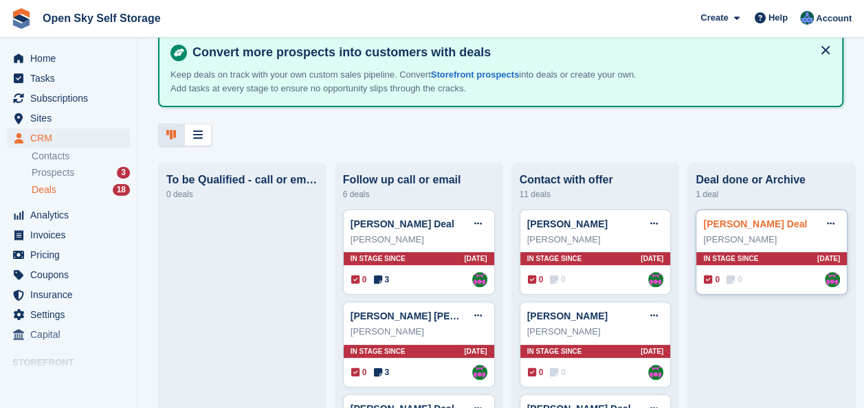
click at [754, 230] on link "Sergejs Isakovs Deal" at bounding box center [755, 224] width 104 height 11
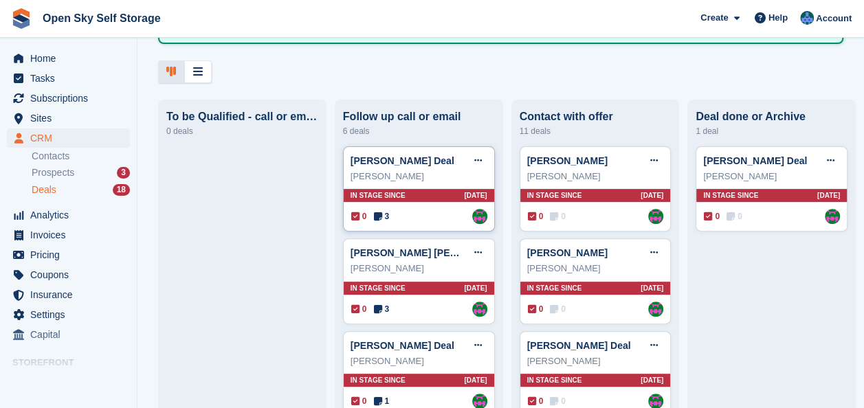
scroll to position [138, 0]
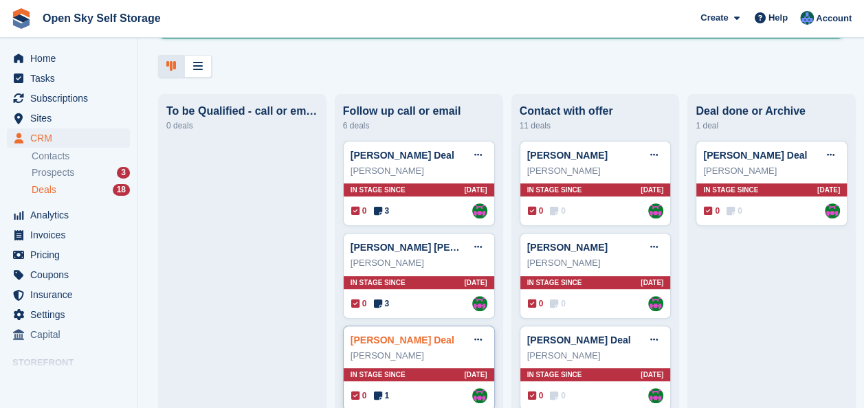
click at [397, 346] on link "Kawish Ali Siddiqui Deal" at bounding box center [403, 340] width 104 height 11
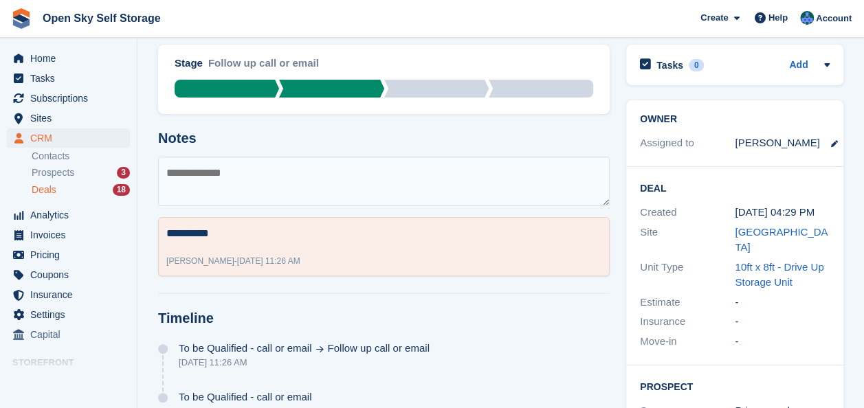
scroll to position [23, 0]
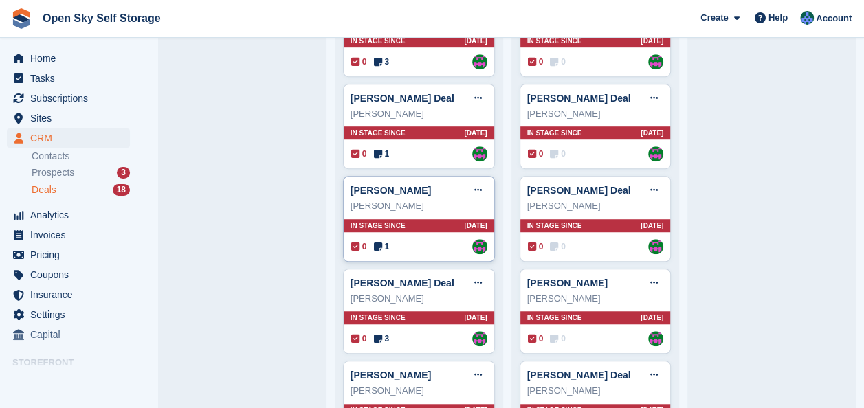
scroll to position [413, 0]
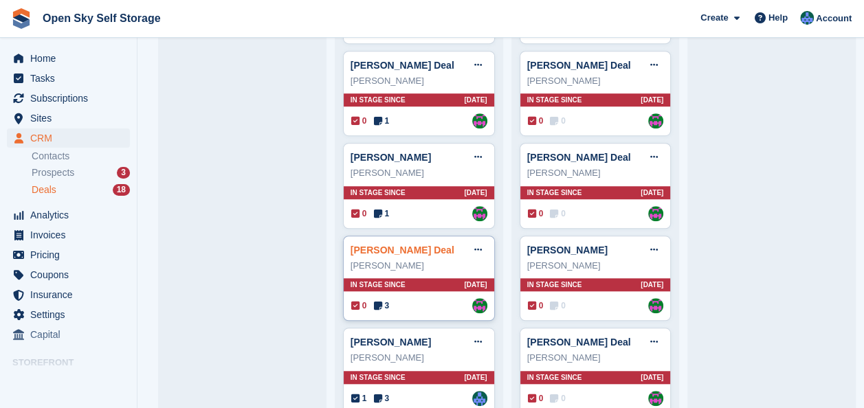
click at [406, 250] on link "Nicholas Taylor Deal" at bounding box center [403, 250] width 104 height 11
